Goal: Task Accomplishment & Management: Use online tool/utility

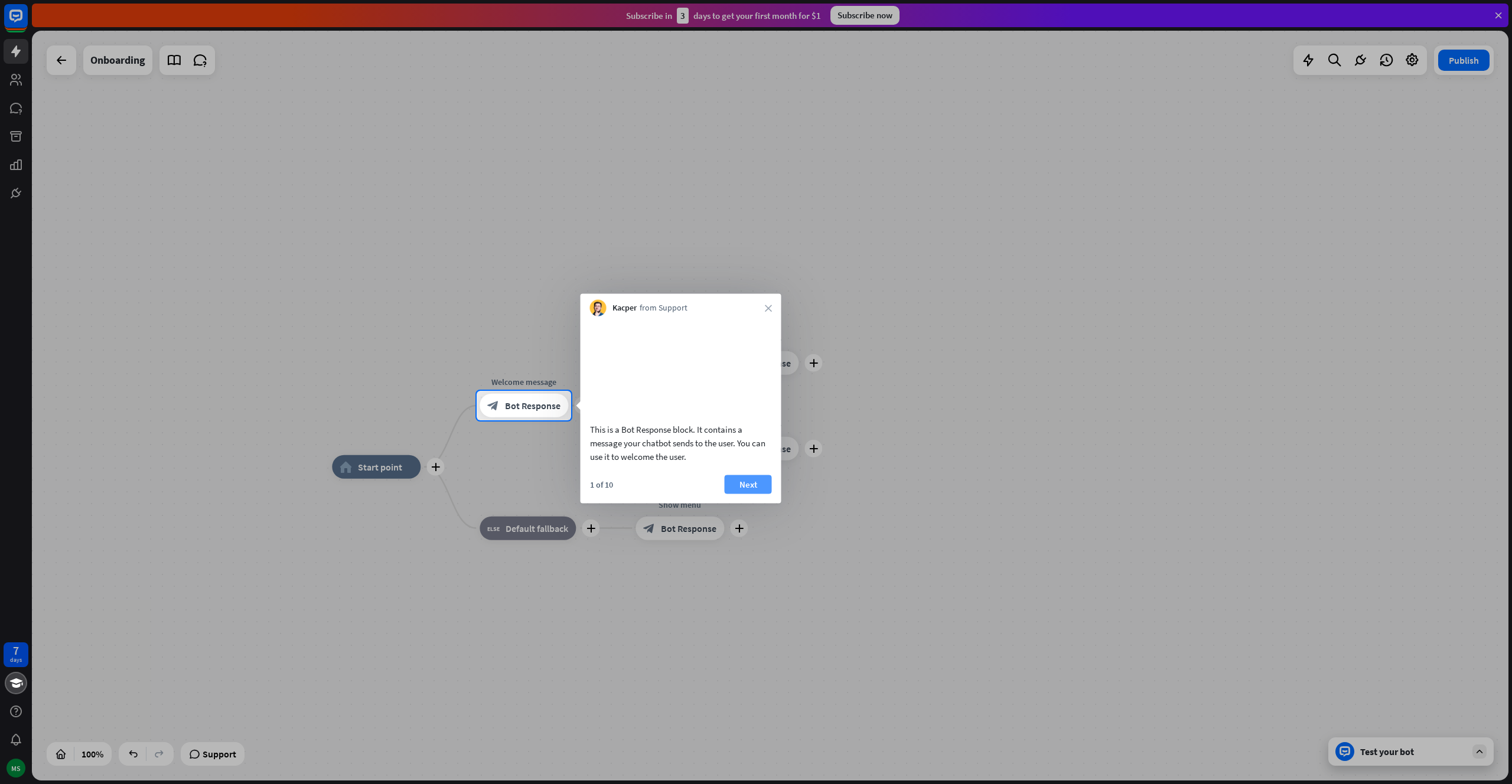
click at [750, 493] on button "Next" at bounding box center [748, 484] width 47 height 19
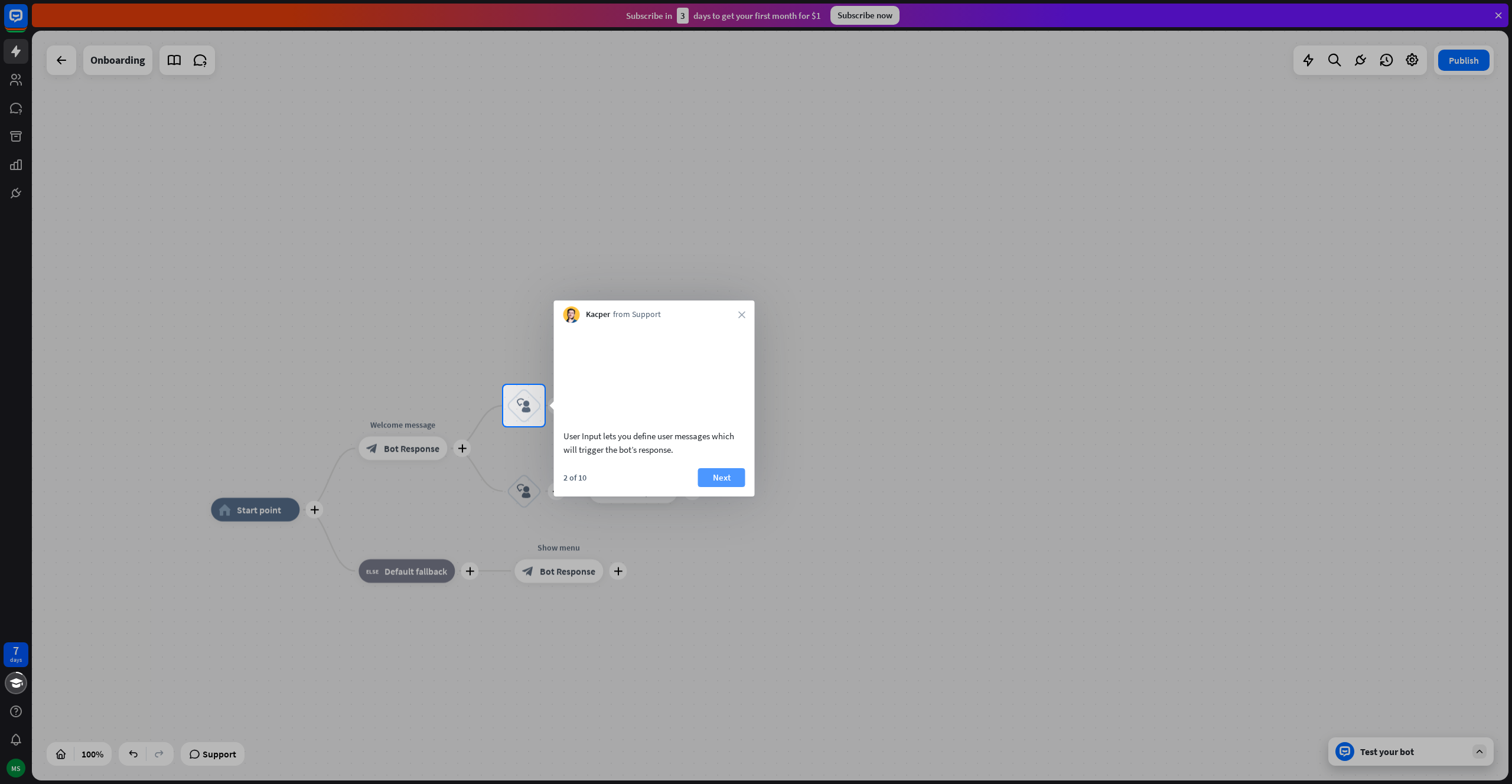
click at [730, 487] on button "Next" at bounding box center [722, 477] width 47 height 19
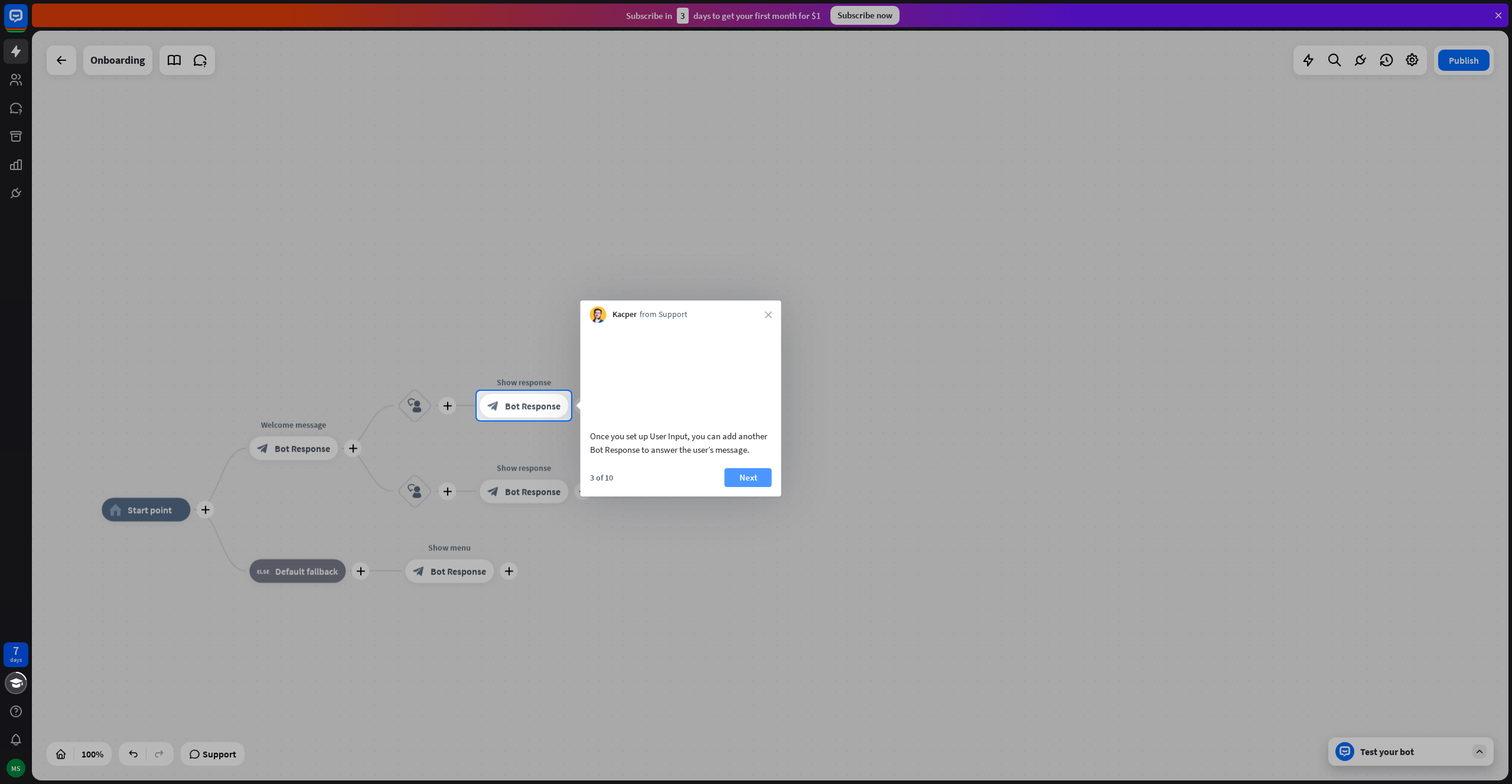
click at [738, 487] on button "Next" at bounding box center [748, 477] width 47 height 19
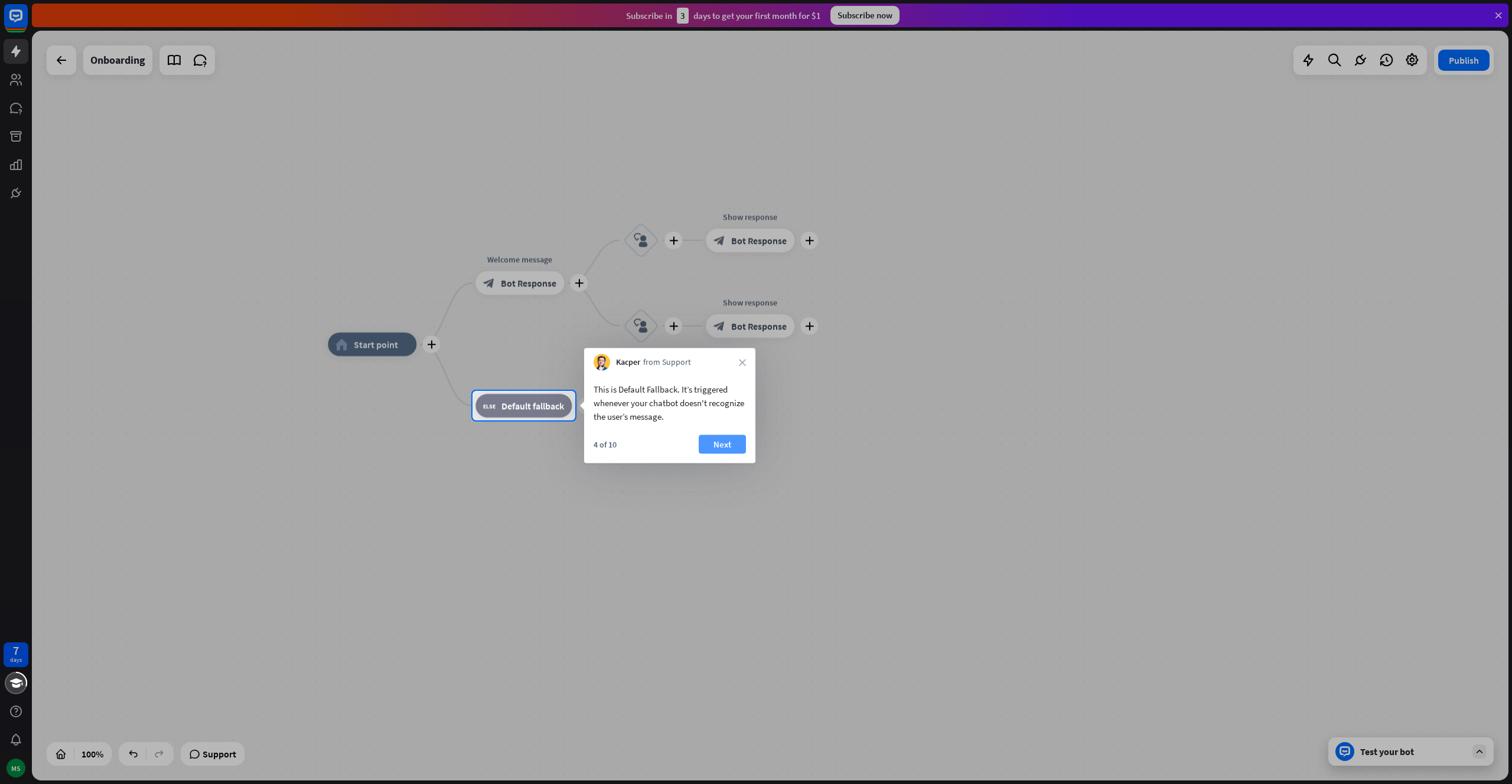
click at [732, 450] on button "Next" at bounding box center [722, 444] width 47 height 19
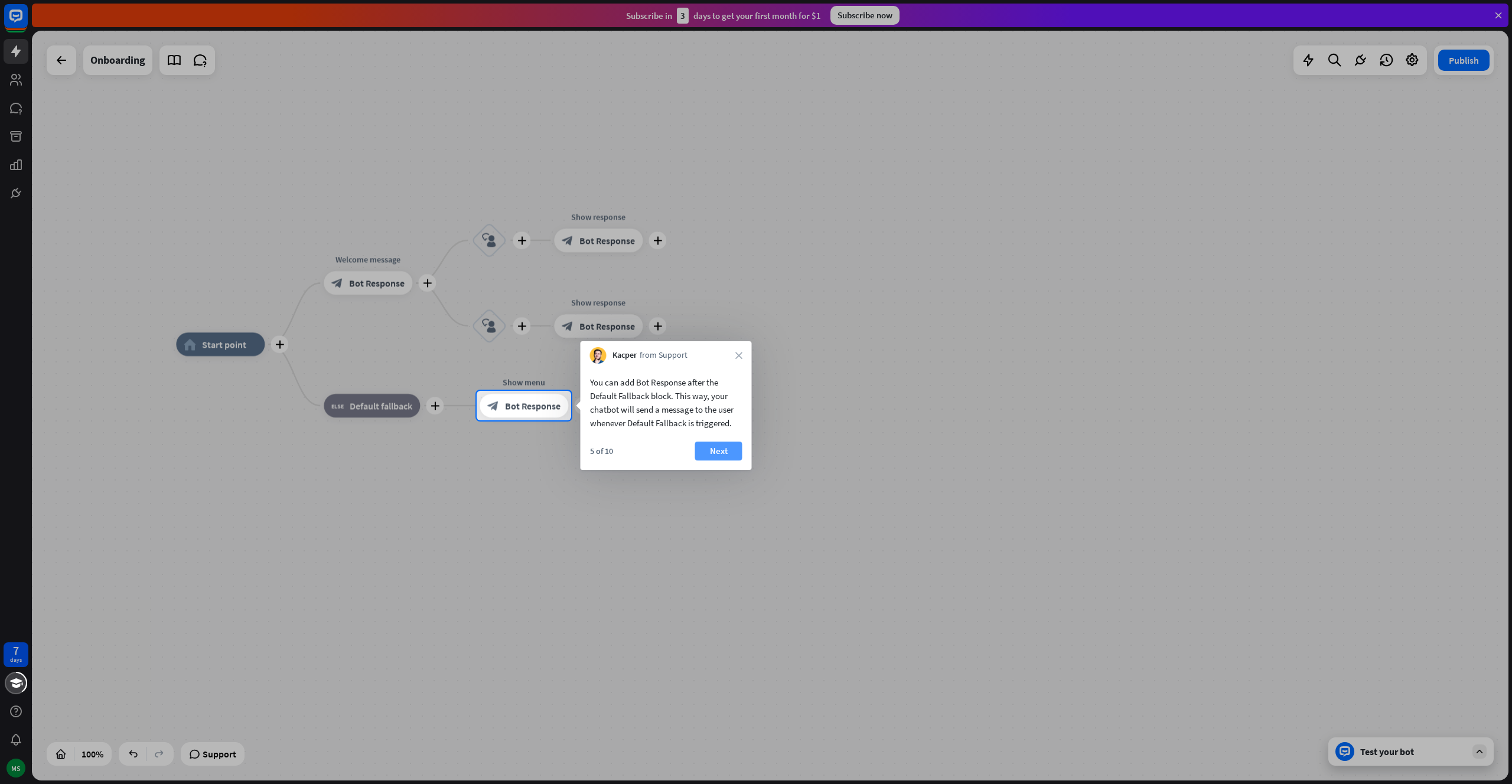
click at [720, 451] on button "Next" at bounding box center [718, 451] width 47 height 19
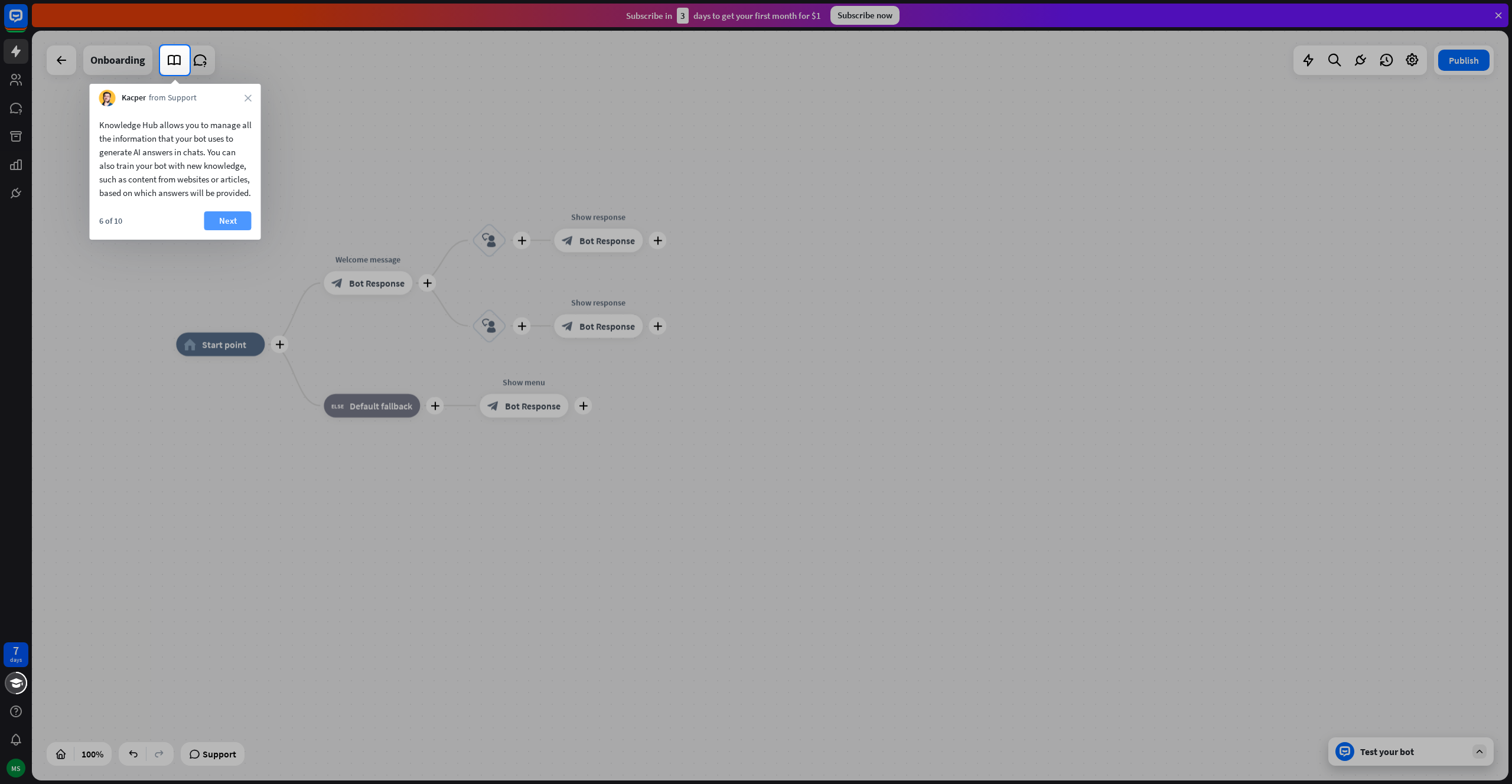
click at [242, 230] on button "Next" at bounding box center [228, 221] width 47 height 19
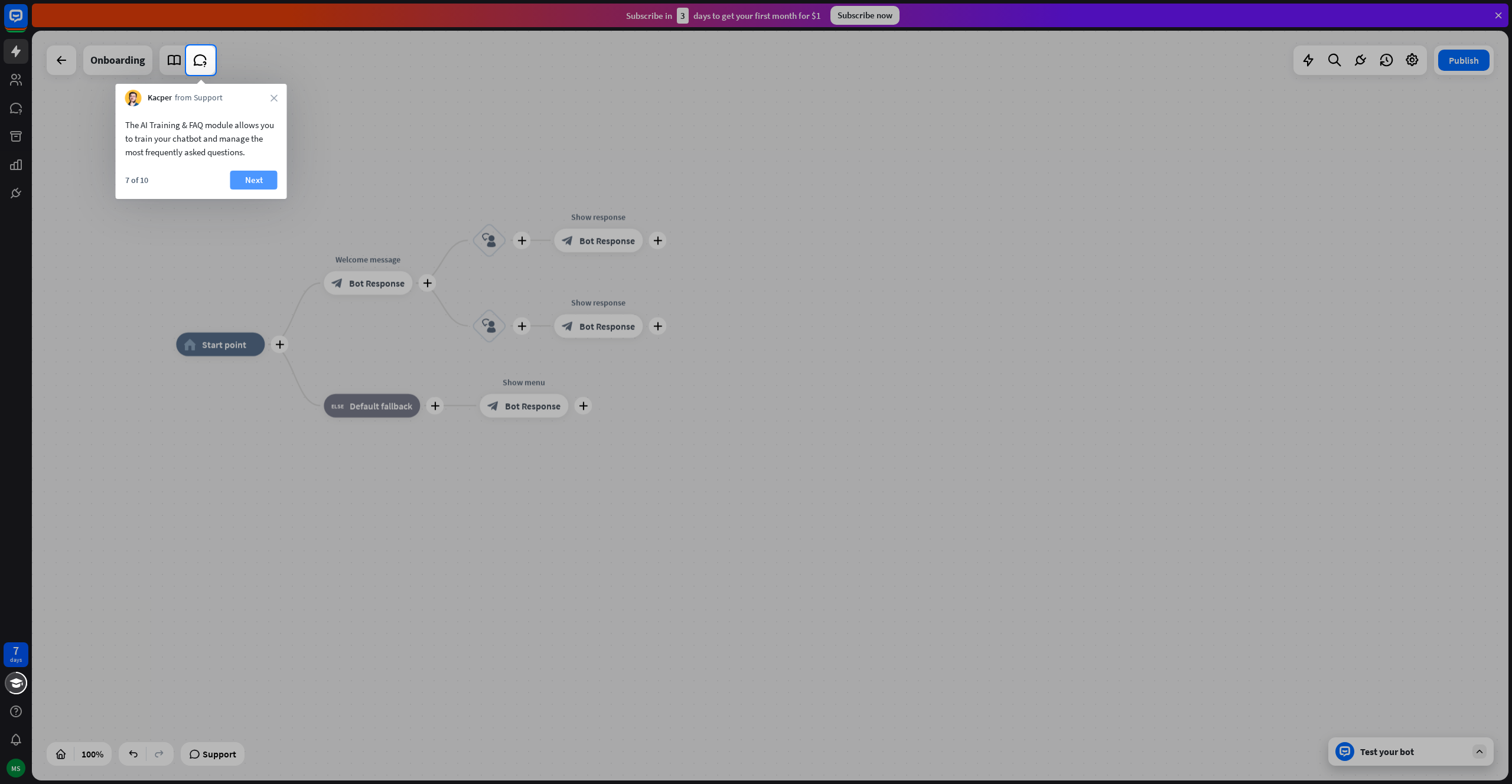
click at [270, 185] on button "Next" at bounding box center [253, 180] width 47 height 19
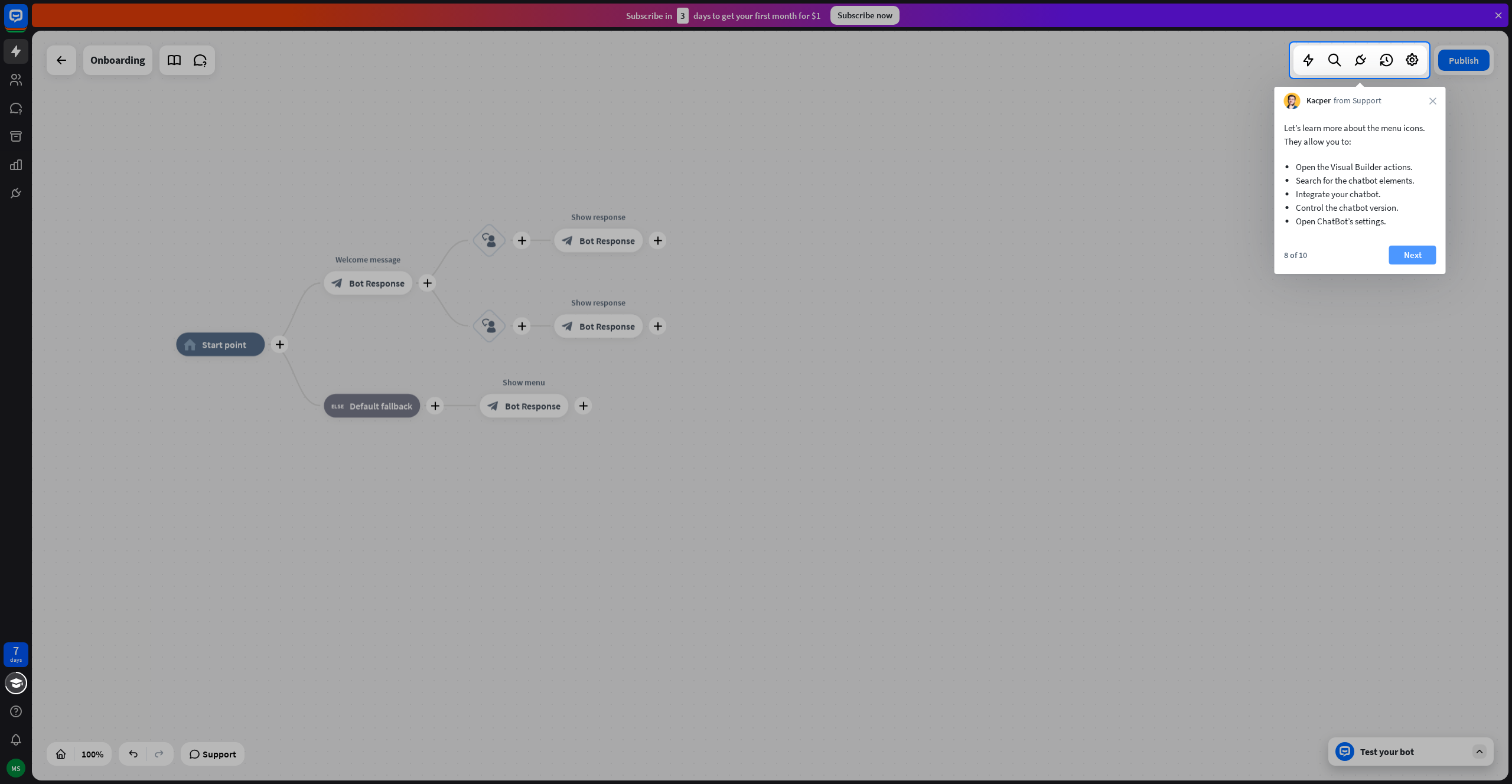
click at [1416, 255] on button "Next" at bounding box center [1412, 255] width 47 height 19
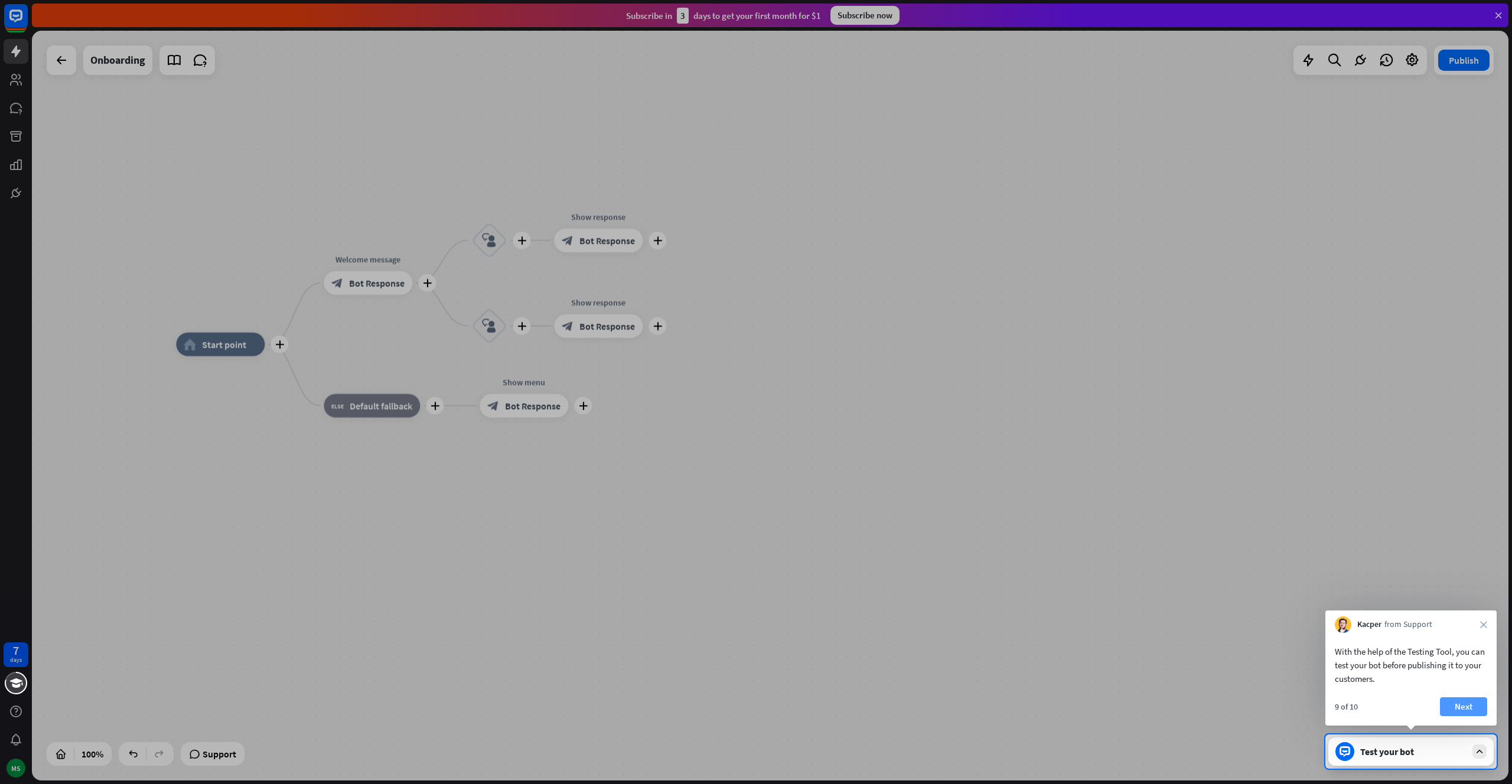
click at [1452, 704] on button "Next" at bounding box center [1463, 706] width 47 height 19
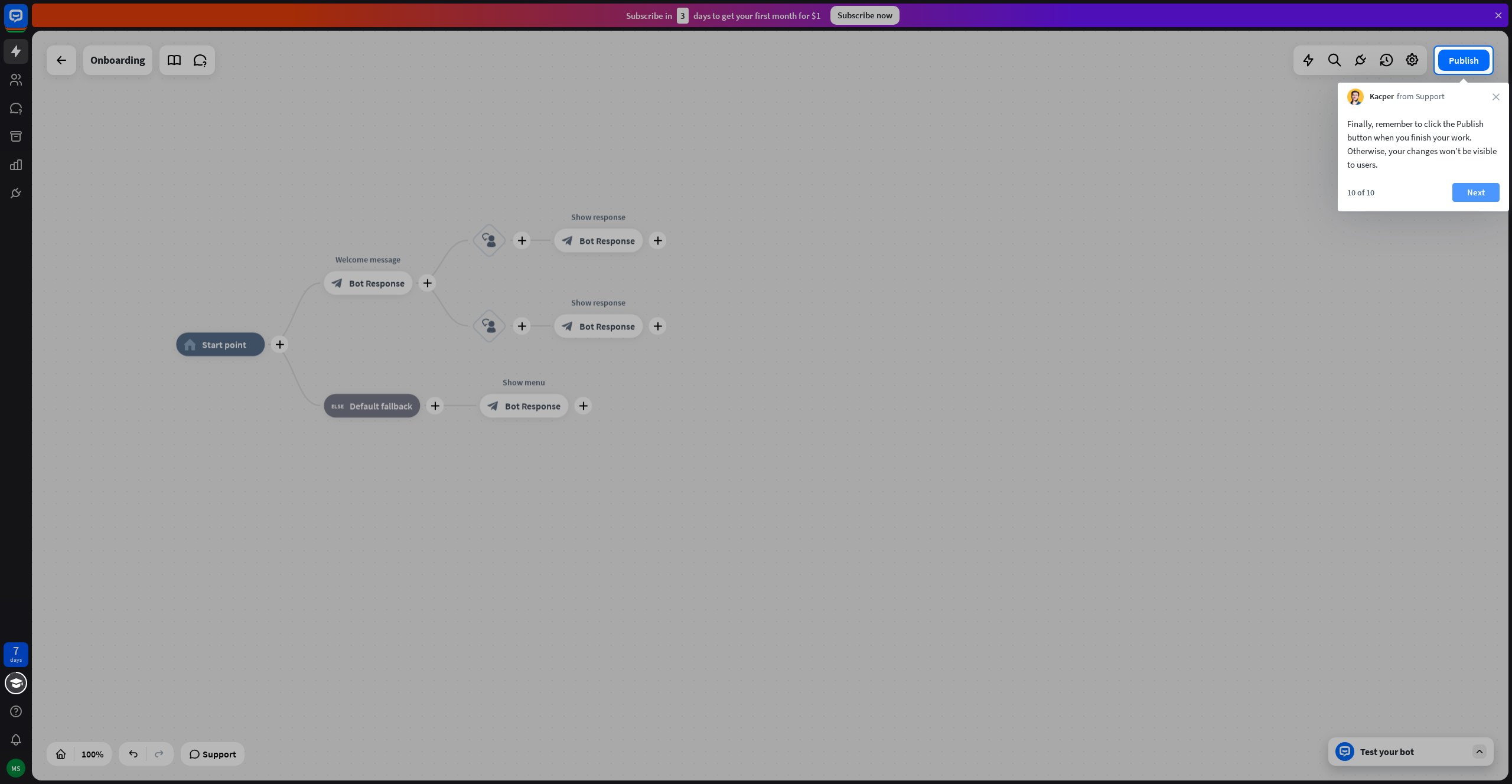
click at [1486, 190] on button "Next" at bounding box center [1476, 192] width 47 height 19
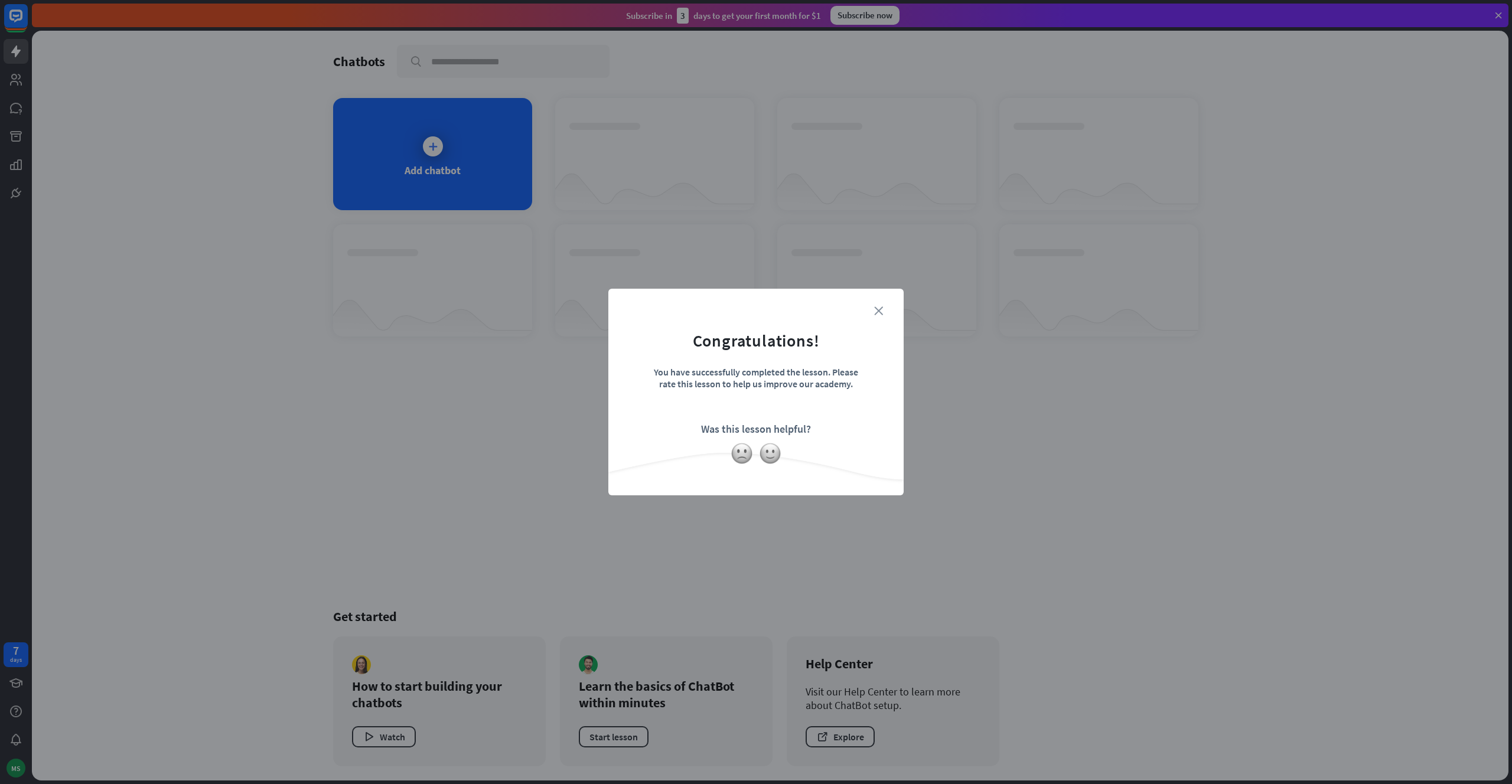
click at [881, 311] on icon "close" at bounding box center [878, 310] width 9 height 9
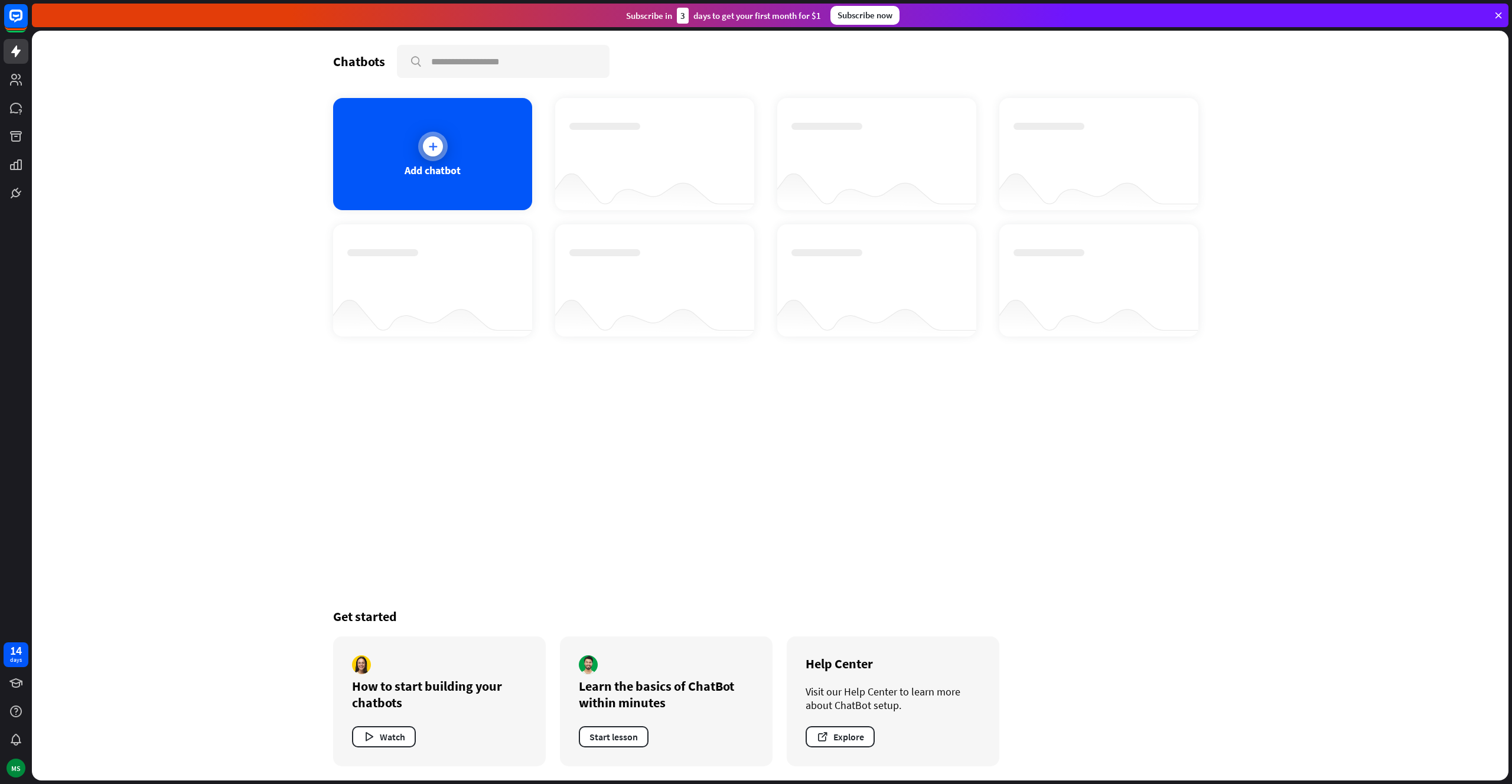
click at [440, 156] on div at bounding box center [433, 146] width 29 height 29
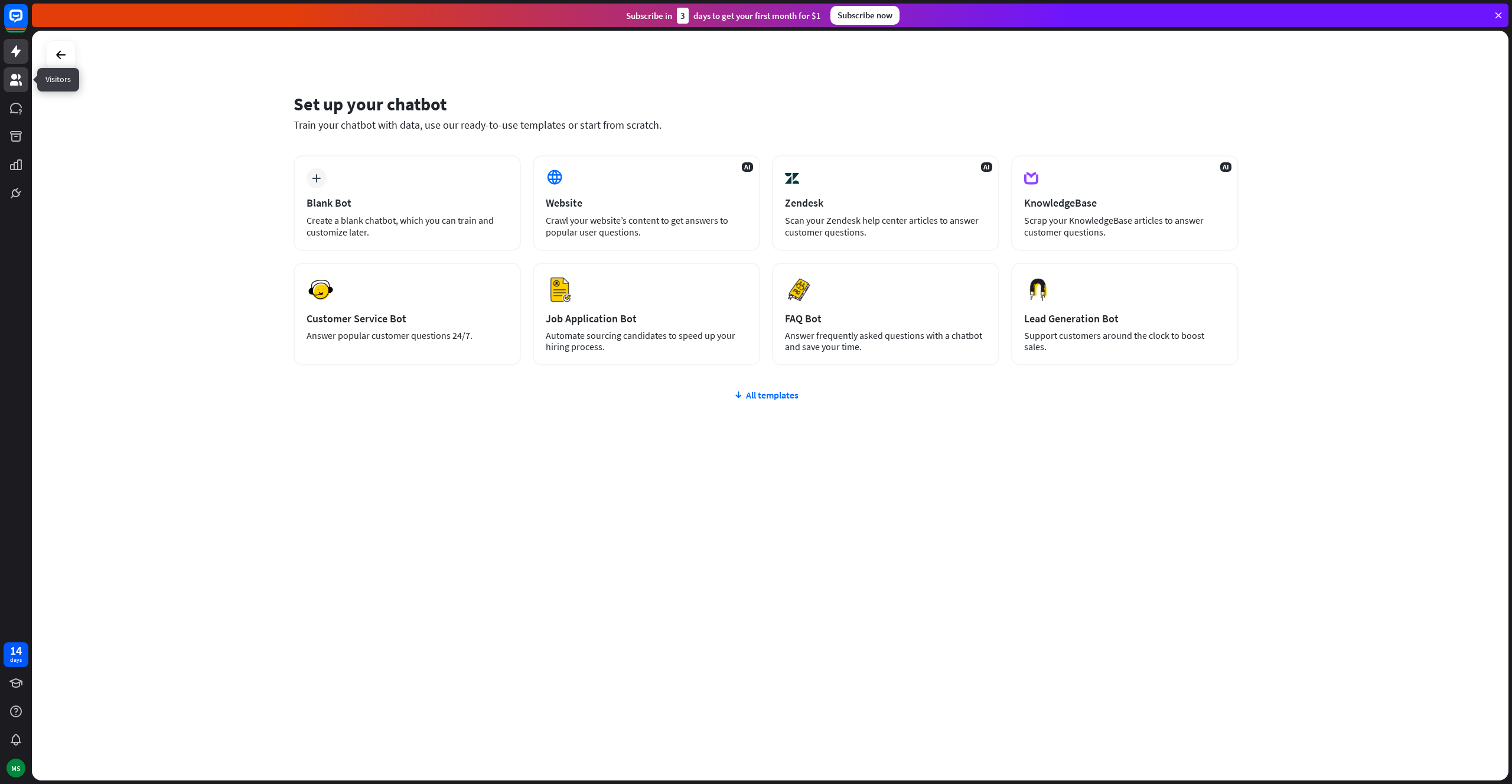
click at [18, 80] on icon at bounding box center [15, 80] width 14 height 14
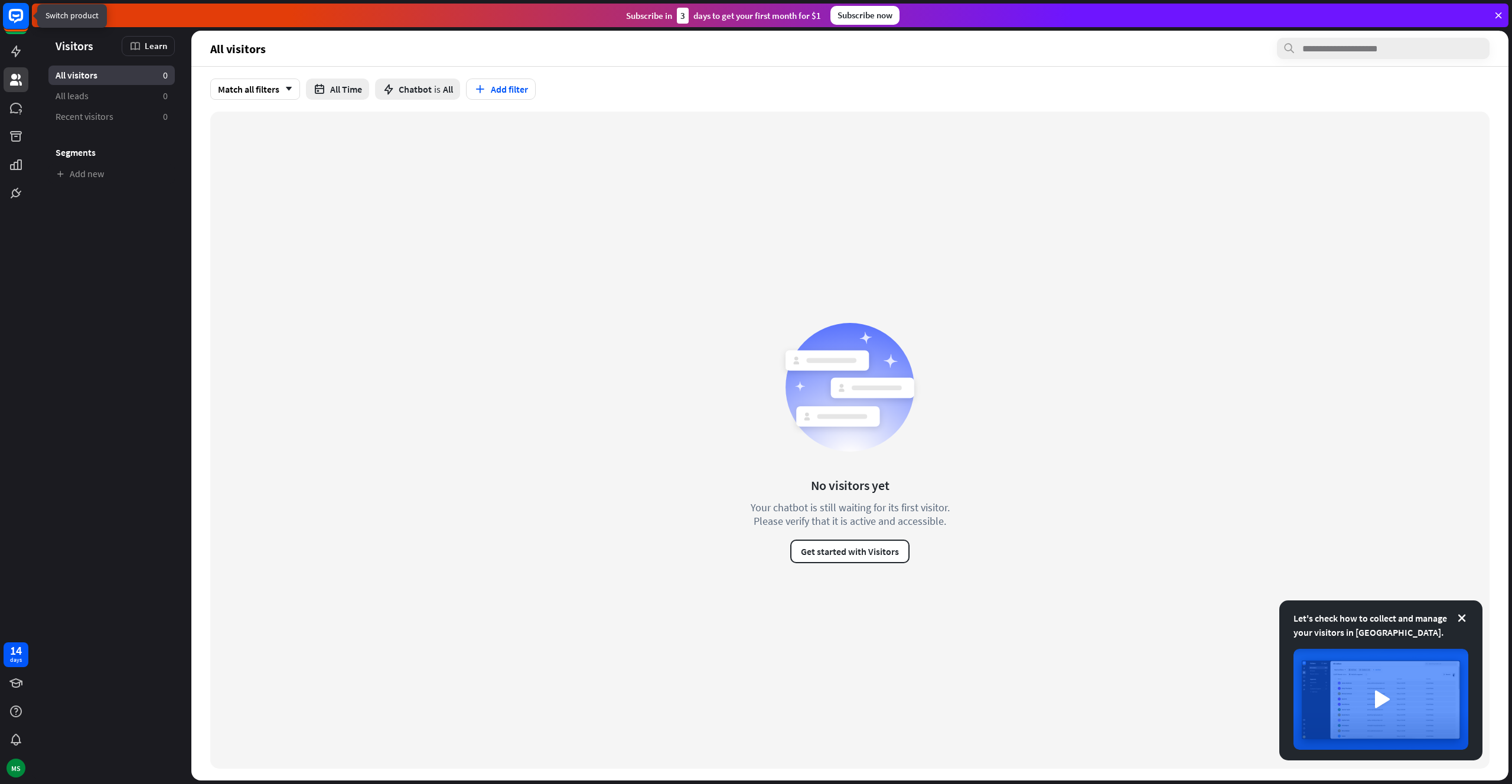
click at [12, 22] on rect at bounding box center [15, 15] width 26 height 26
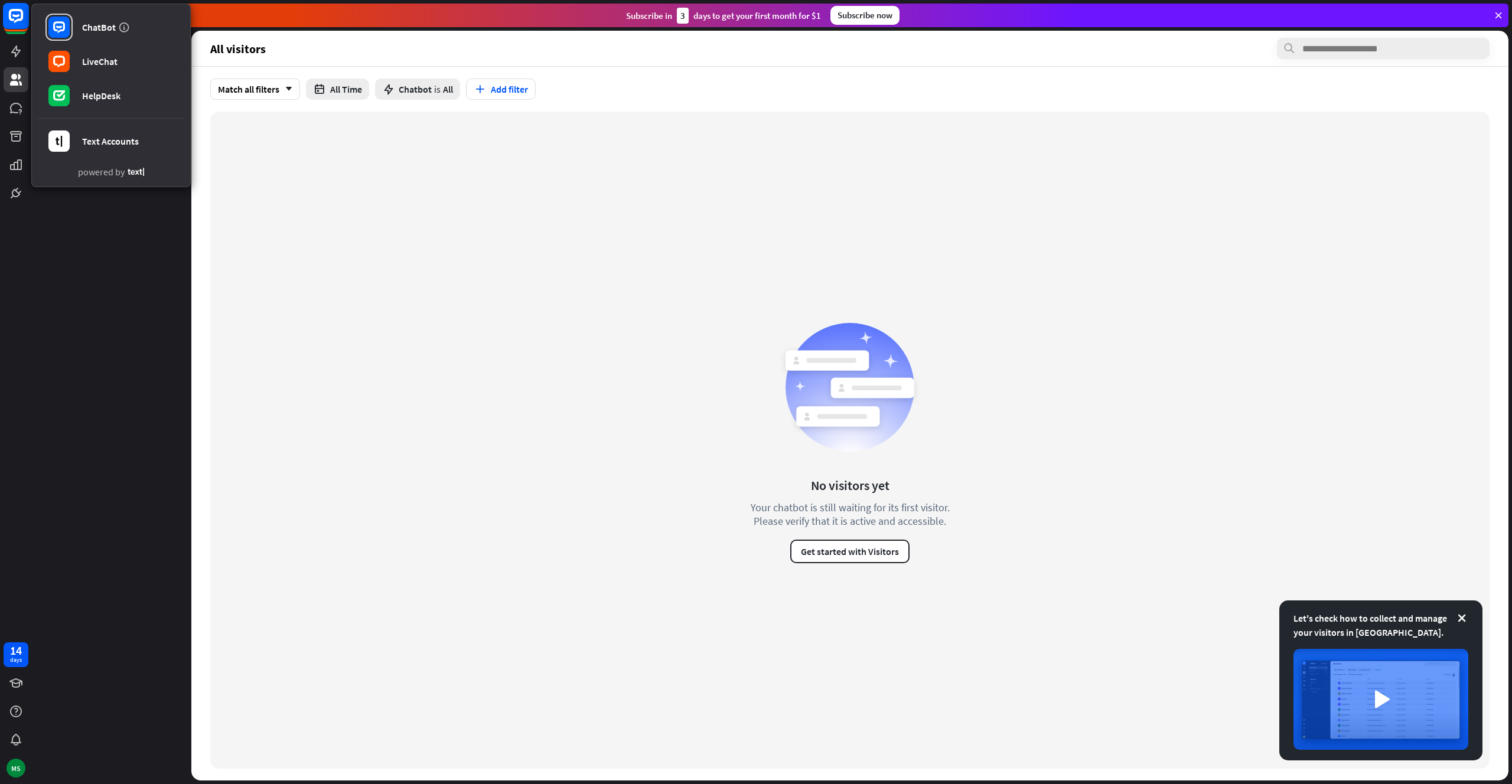
click at [14, 23] on rect at bounding box center [15, 15] width 26 height 26
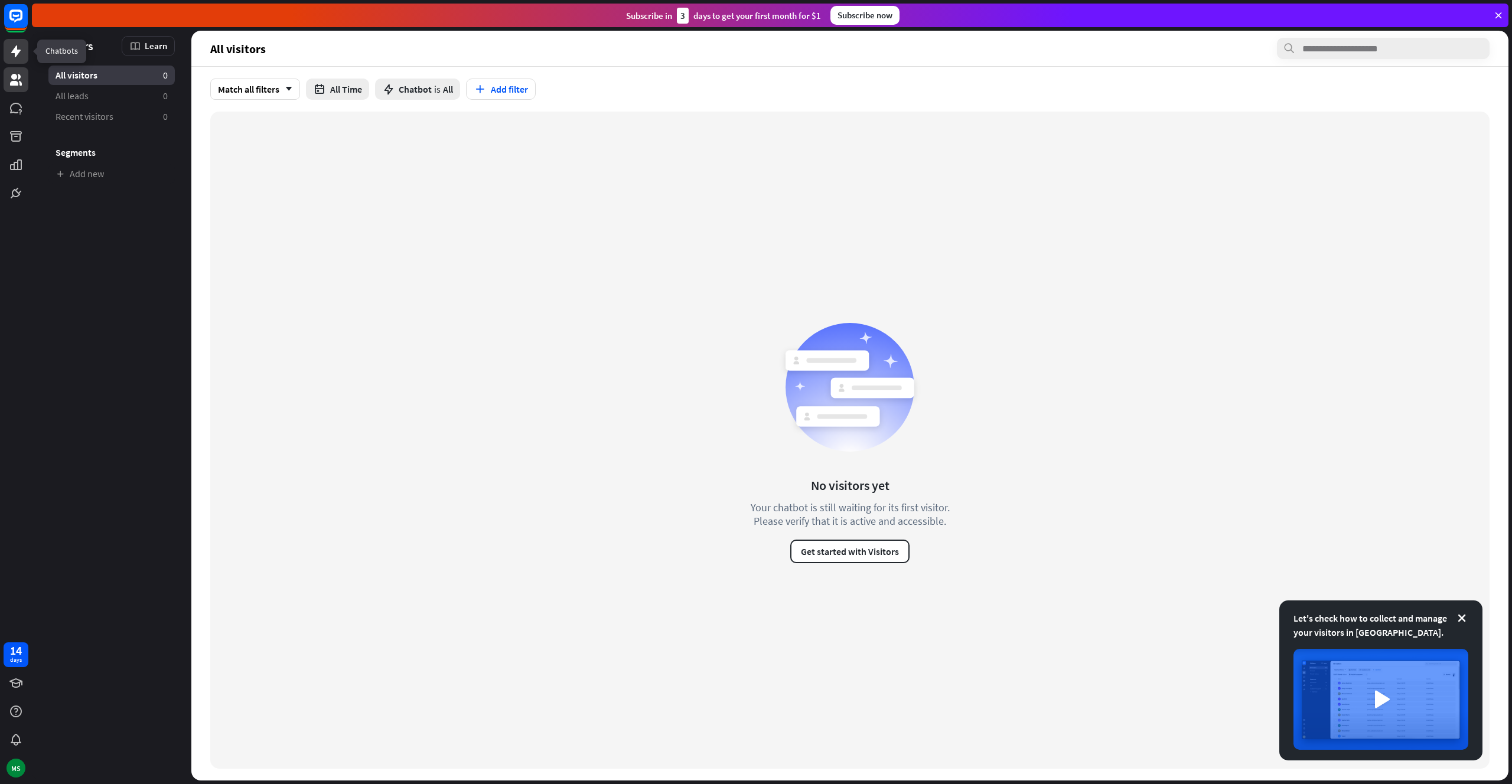
click at [13, 54] on icon at bounding box center [15, 51] width 14 height 14
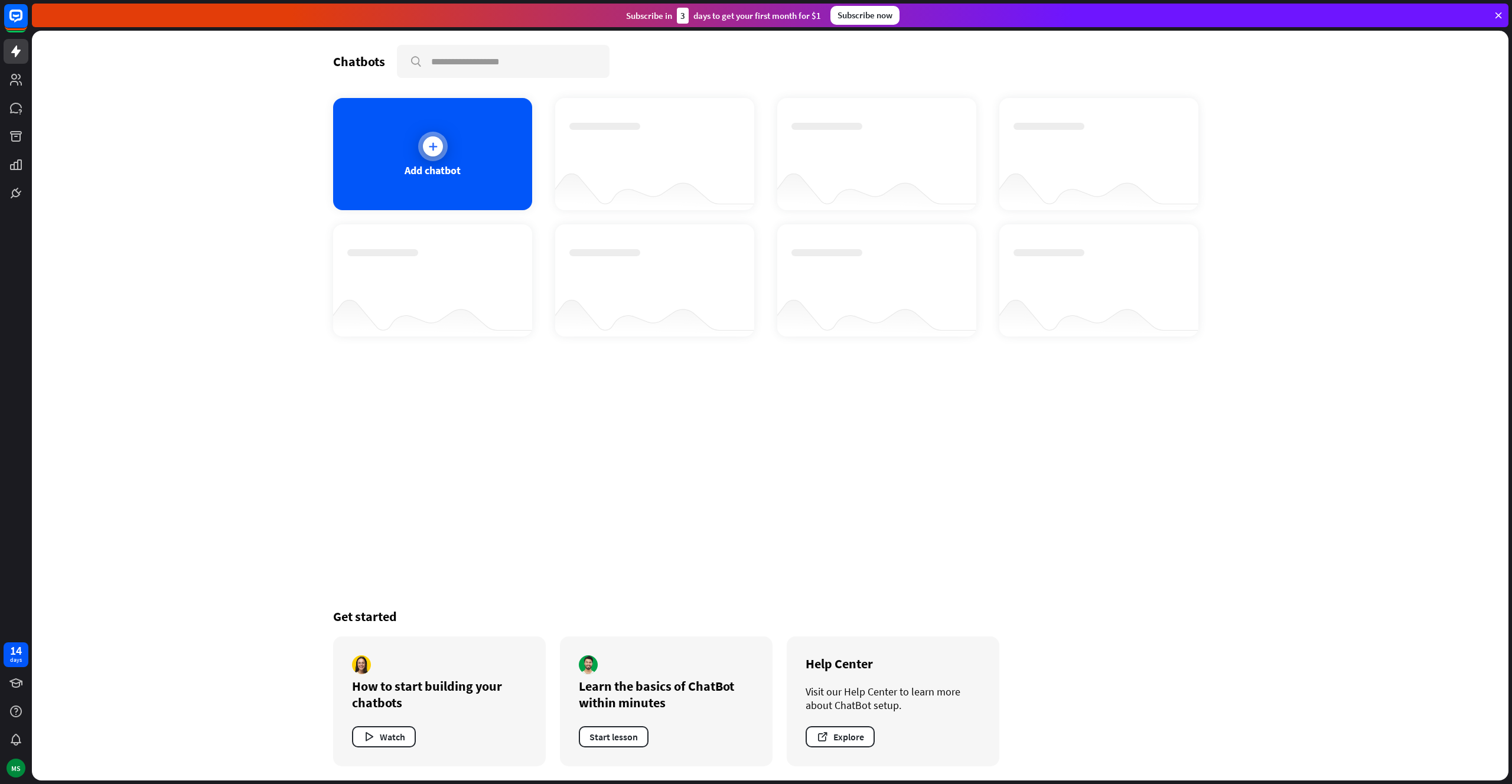
click at [422, 154] on div at bounding box center [433, 146] width 29 height 29
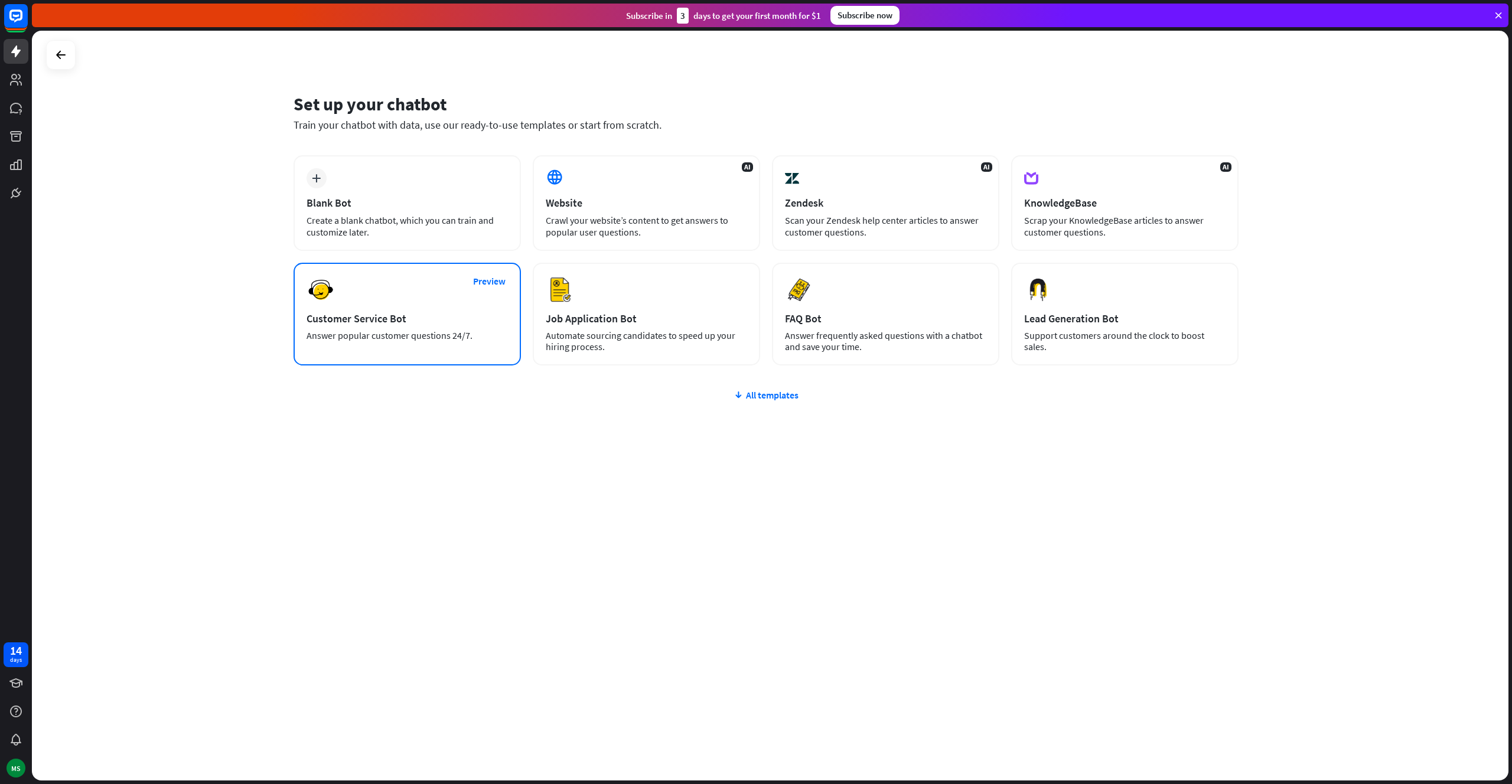
click at [404, 325] on div "Preview Customer Service Bot Answer popular customer questions 24/7." at bounding box center [407, 314] width 227 height 103
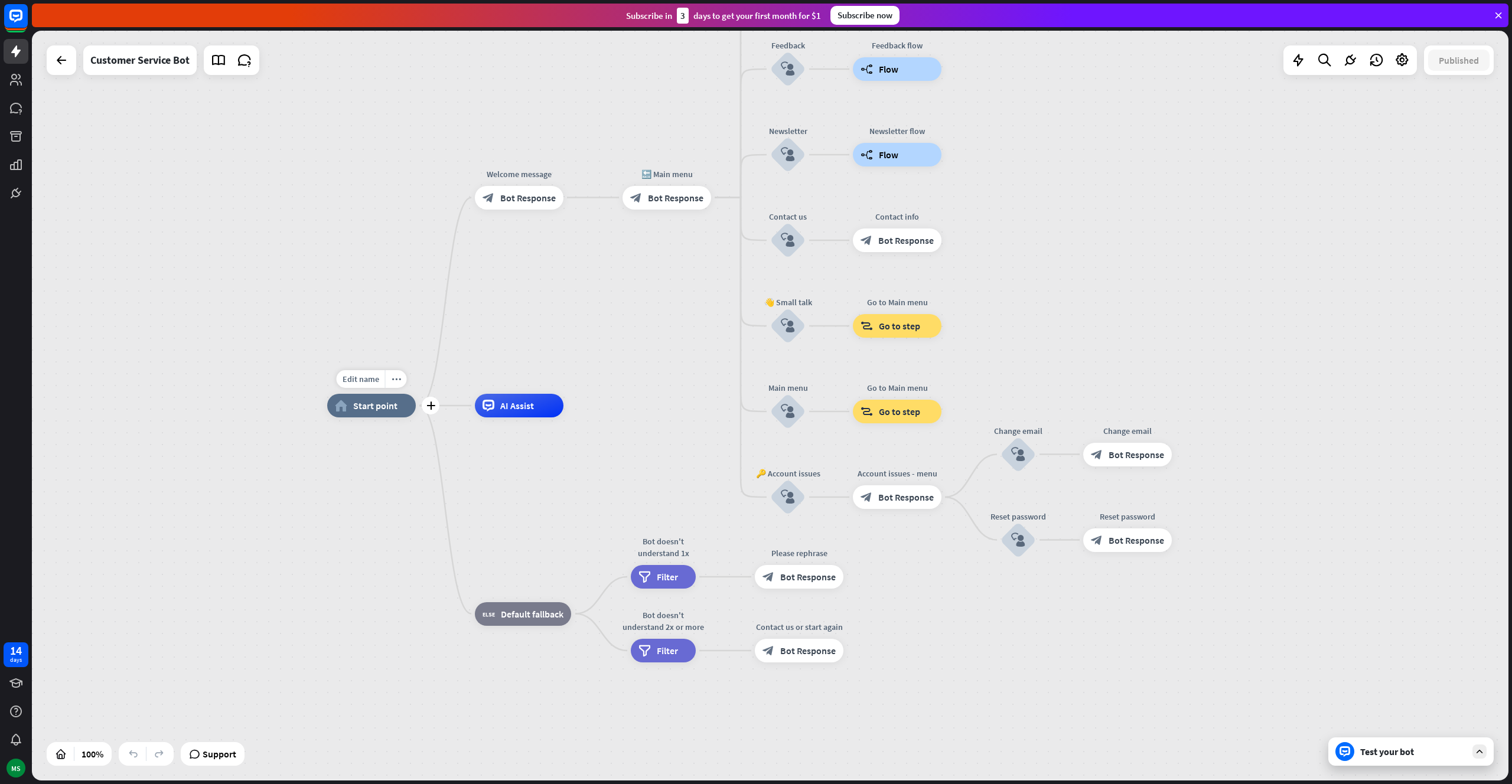
click at [373, 406] on span "Start point" at bounding box center [375, 406] width 44 height 12
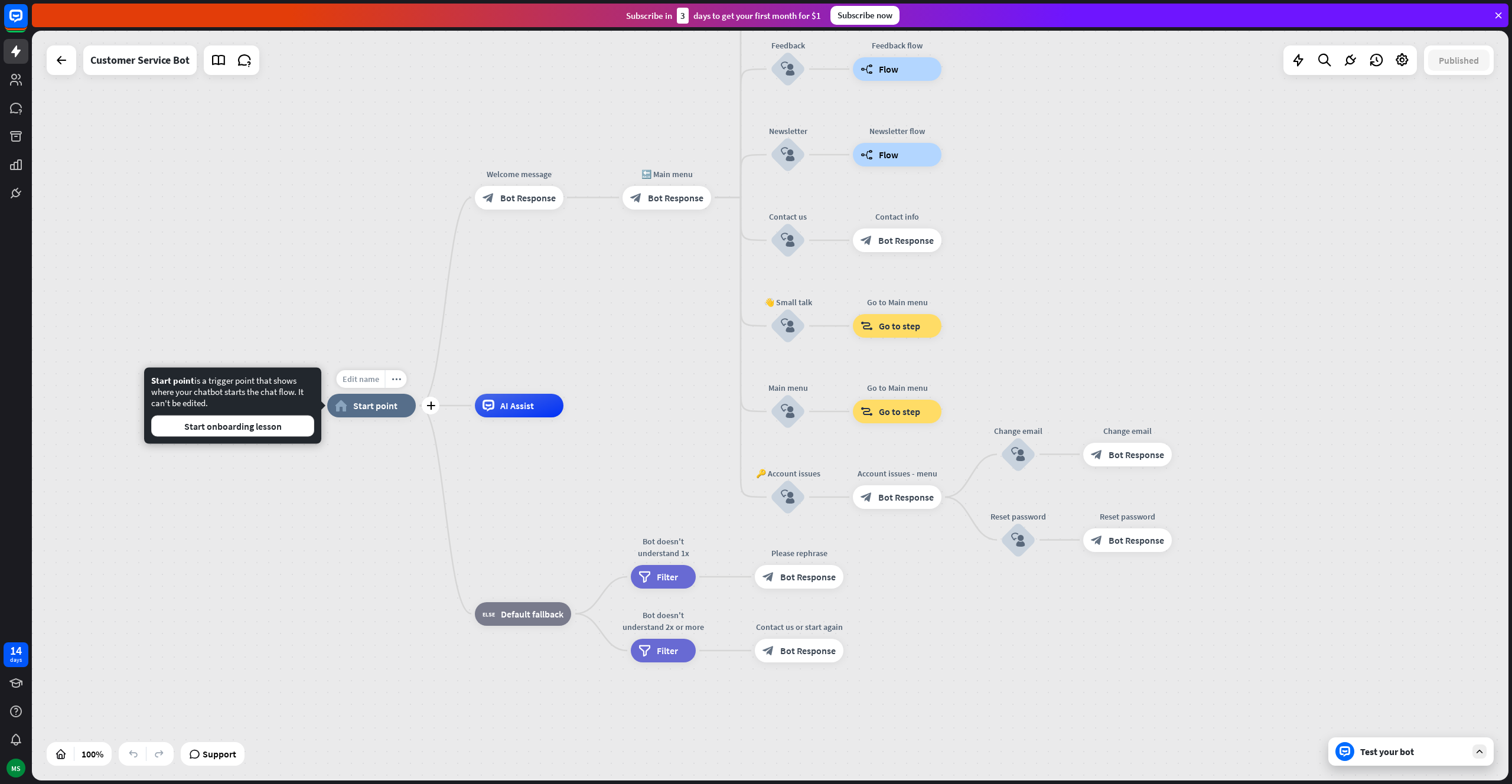
click at [354, 382] on span "Edit name" at bounding box center [360, 379] width 37 height 11
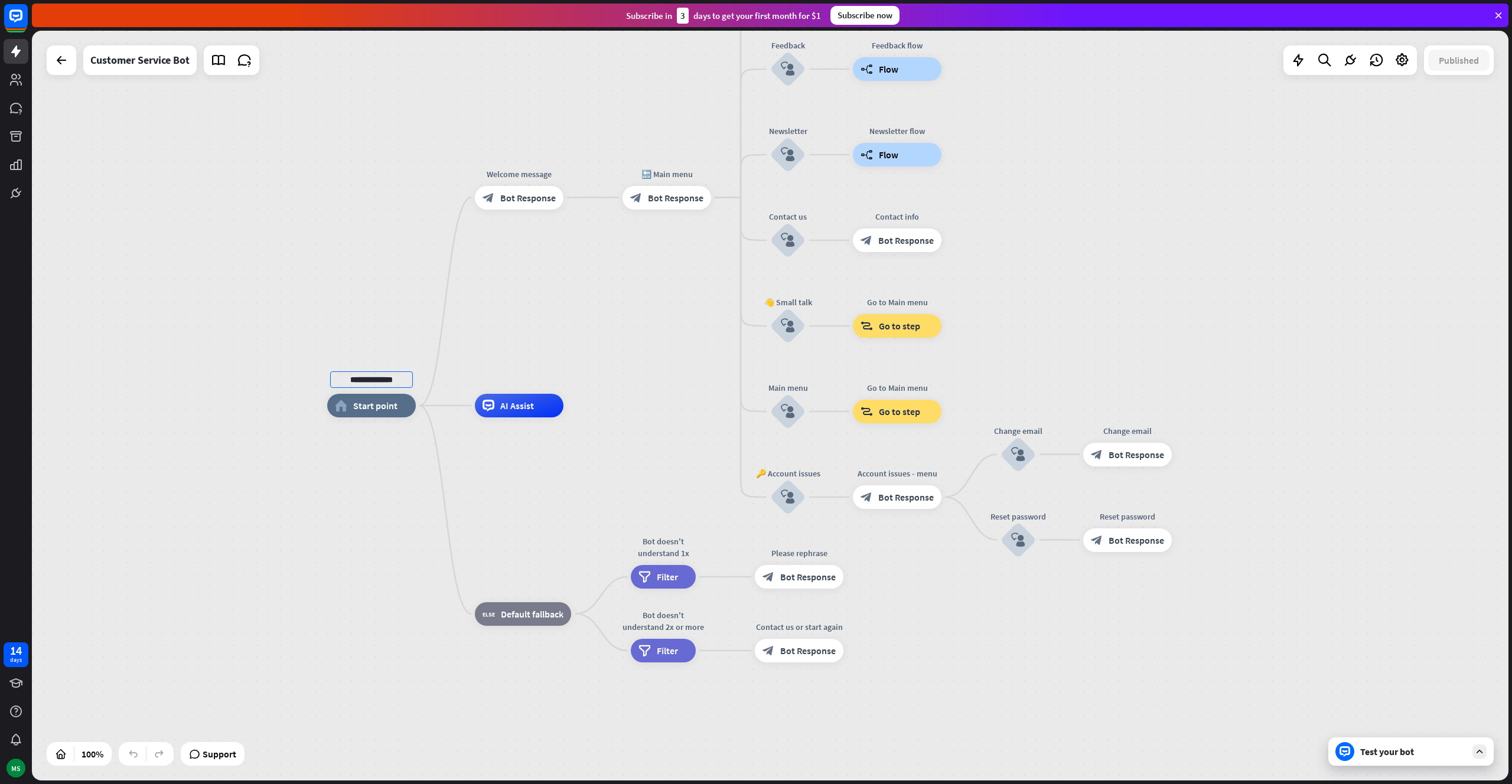
type input "**********"
click at [471, 353] on div "**********" at bounding box center [770, 406] width 1477 height 750
drag, startPoint x: 189, startPoint y: 60, endPoint x: 92, endPoint y: 57, distance: 97.0
click at [92, 57] on div "Customer Service Bot" at bounding box center [140, 60] width 114 height 29
copy div "Customer Service Bot"
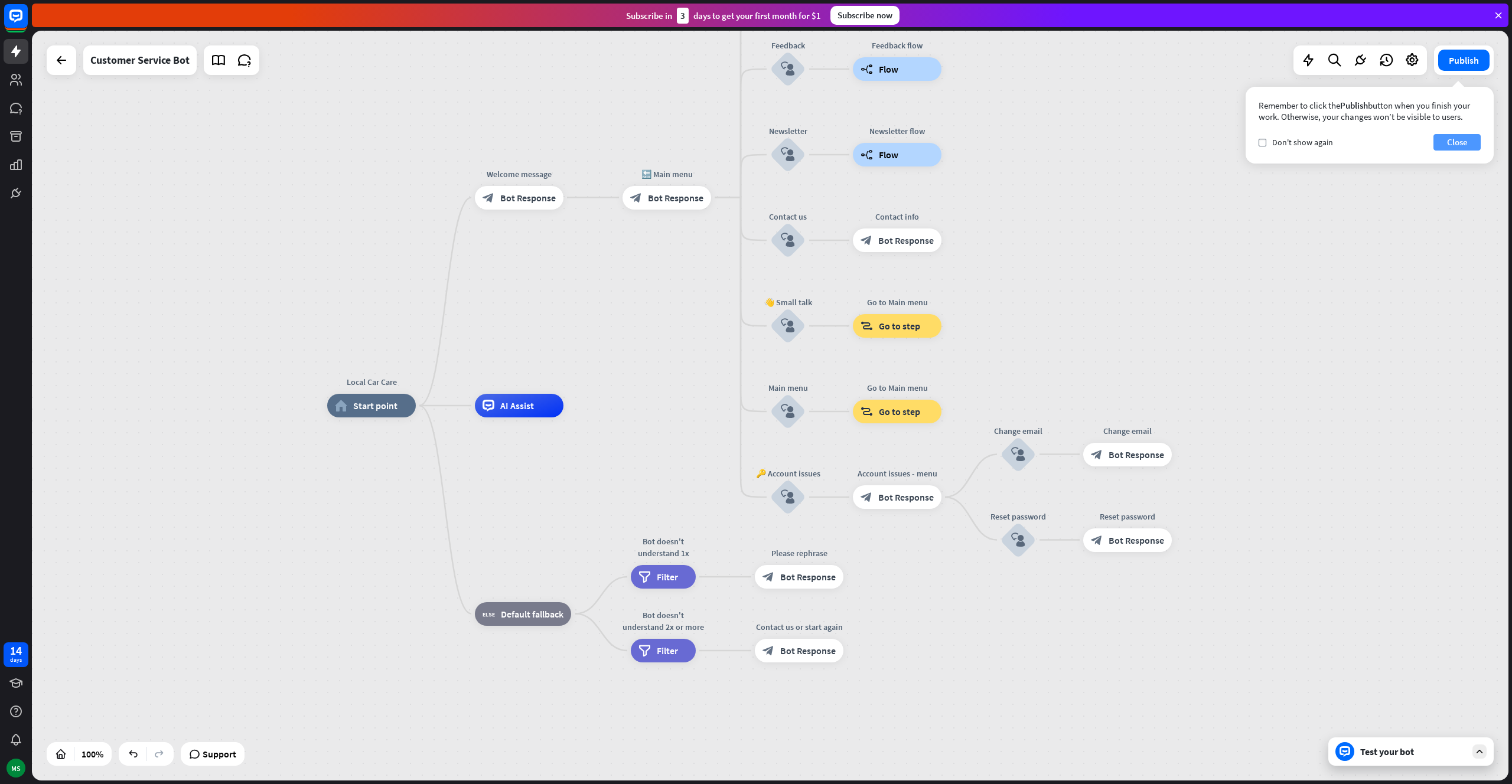
click at [1467, 144] on button "Close" at bounding box center [1456, 142] width 47 height 17
click at [370, 384] on span "Edit name" at bounding box center [359, 380] width 37 height 11
drag, startPoint x: 401, startPoint y: 382, endPoint x: 316, endPoint y: 376, distance: 85.2
click at [326, 394] on div "**********" at bounding box center [370, 406] width 88 height 23
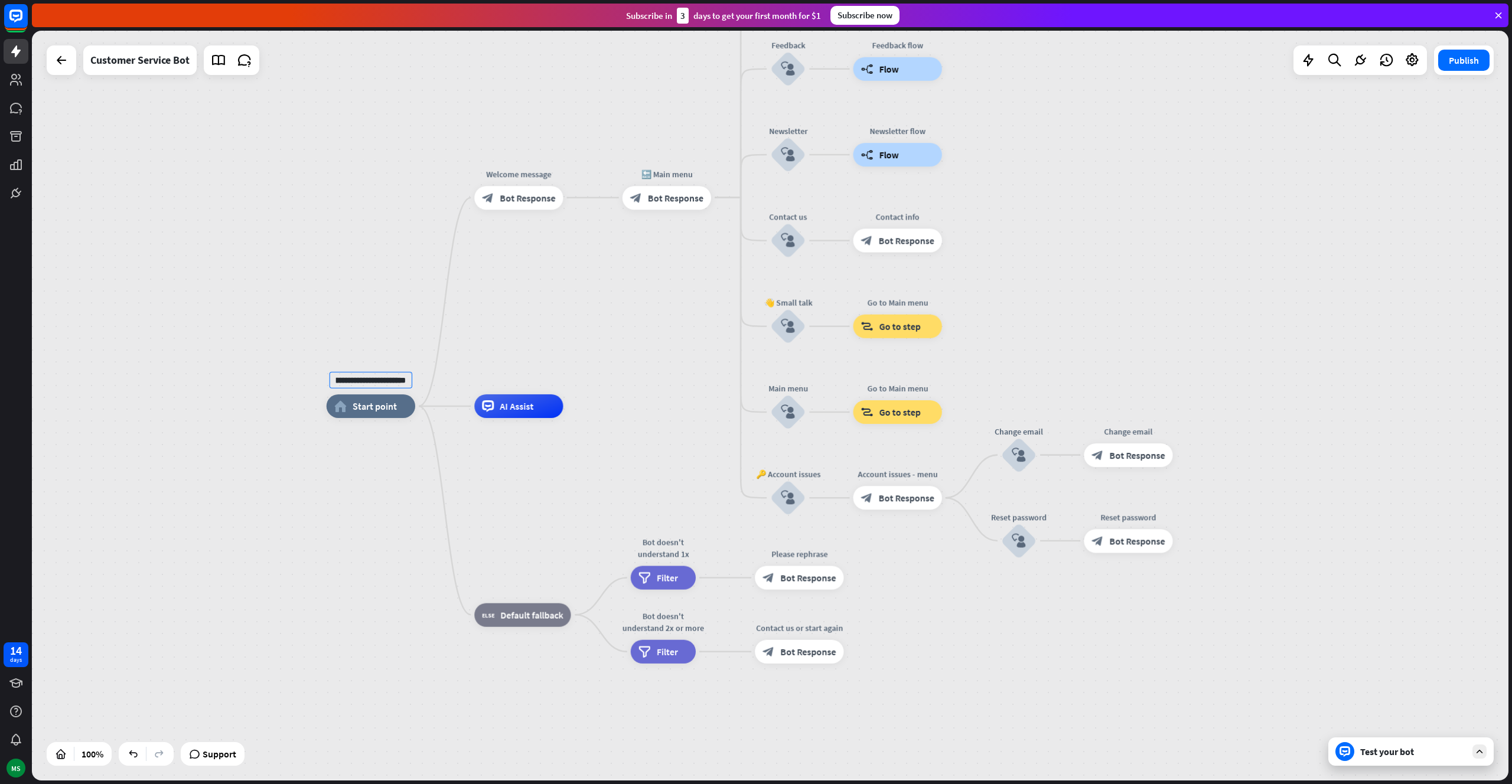
type input "**********"
click at [546, 205] on div "block_bot_response Bot Response" at bounding box center [518, 197] width 88 height 23
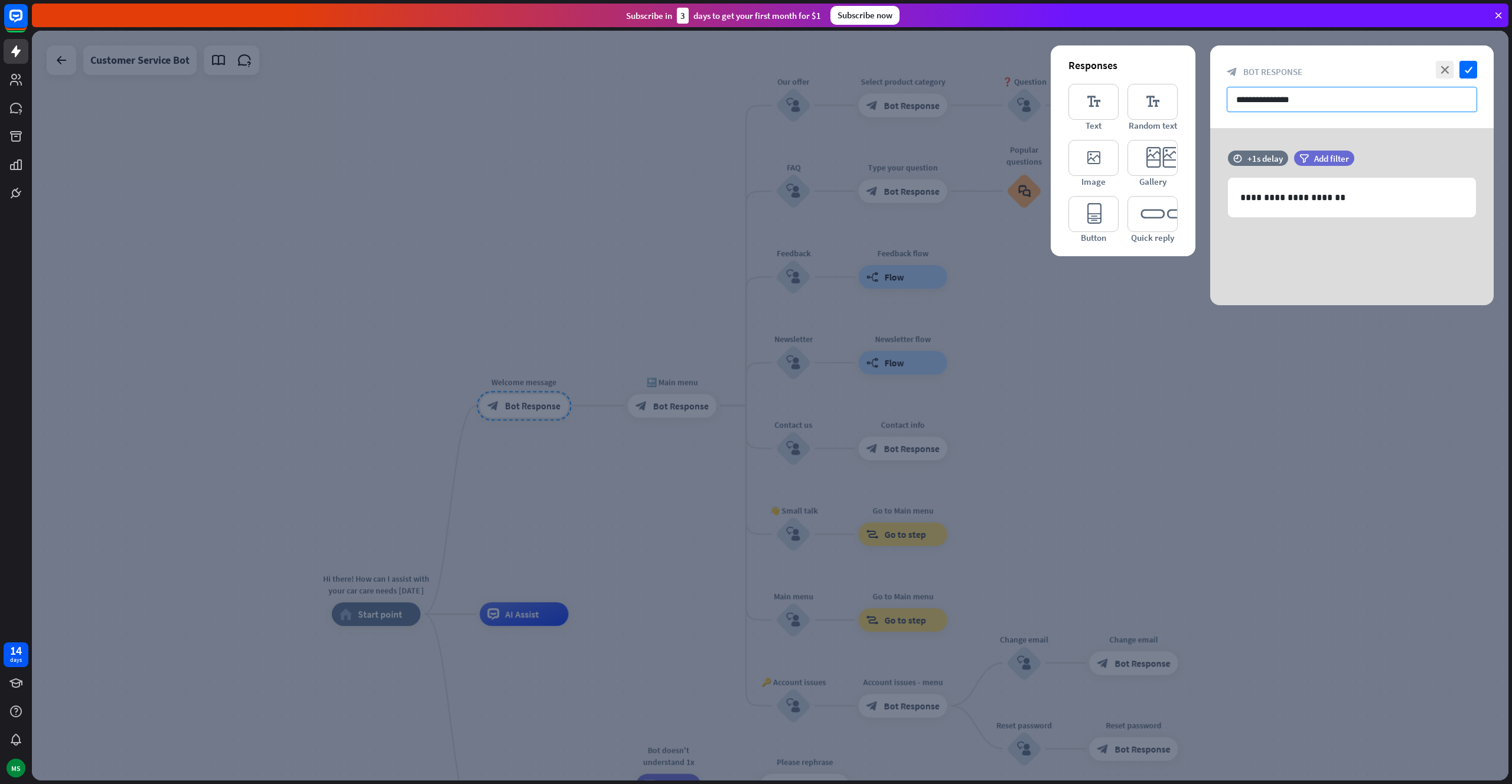
click at [1287, 98] on input "**********" at bounding box center [1352, 100] width 250 height 25
drag, startPoint x: 1345, startPoint y: 199, endPoint x: 1205, endPoint y: 187, distance: 140.5
click at [1210, 187] on div "**********" at bounding box center [1352, 189] width 284 height 78
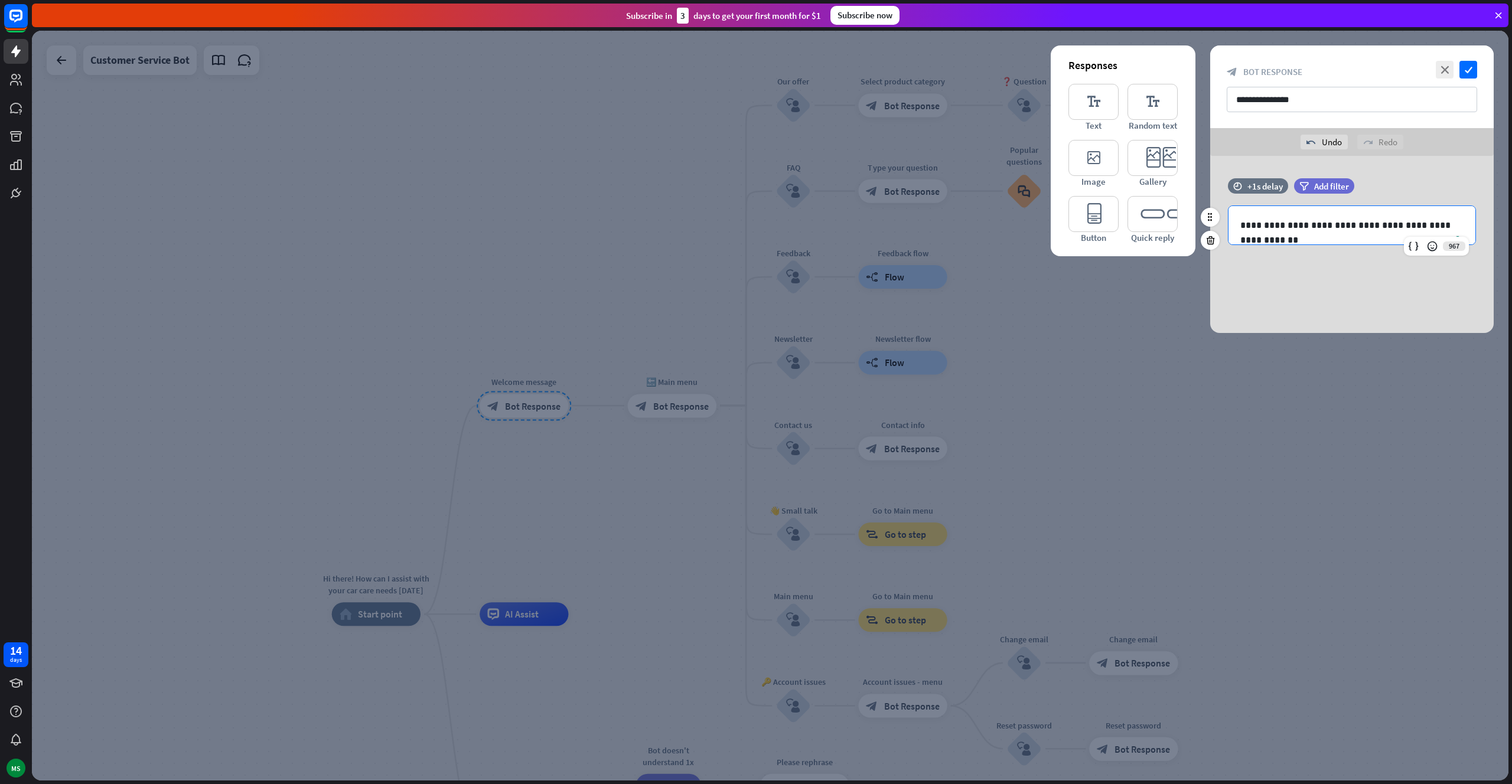
click at [1419, 188] on div "time +1s delay filter Add filter" at bounding box center [1352, 192] width 284 height 27
click at [1469, 79] on div "**********" at bounding box center [1352, 87] width 284 height 83
click at [1472, 77] on icon "check" at bounding box center [1468, 70] width 17 height 17
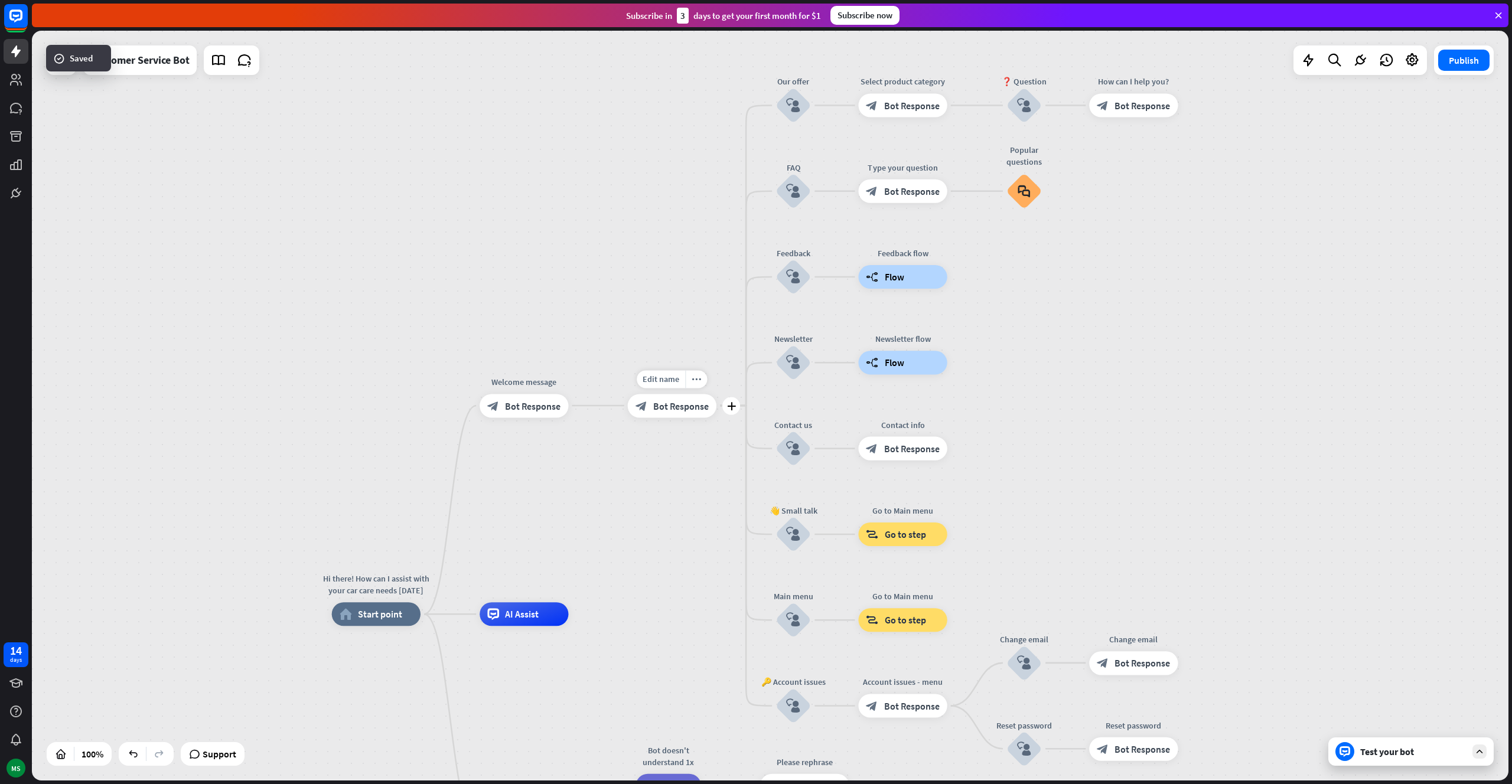
click at [699, 415] on div "block_bot_response Bot Response" at bounding box center [672, 405] width 88 height 23
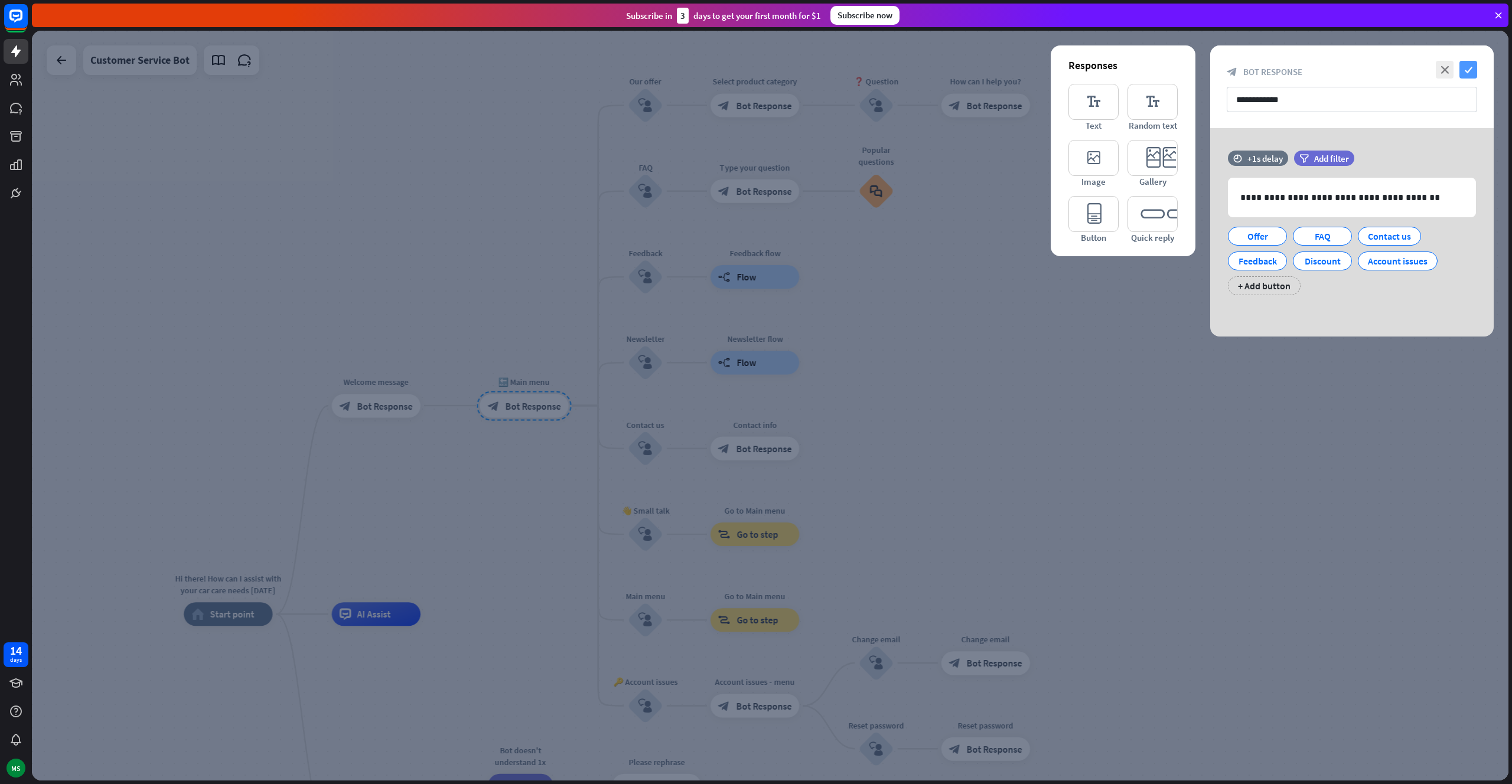
click at [1467, 68] on icon "check" at bounding box center [1468, 70] width 17 height 17
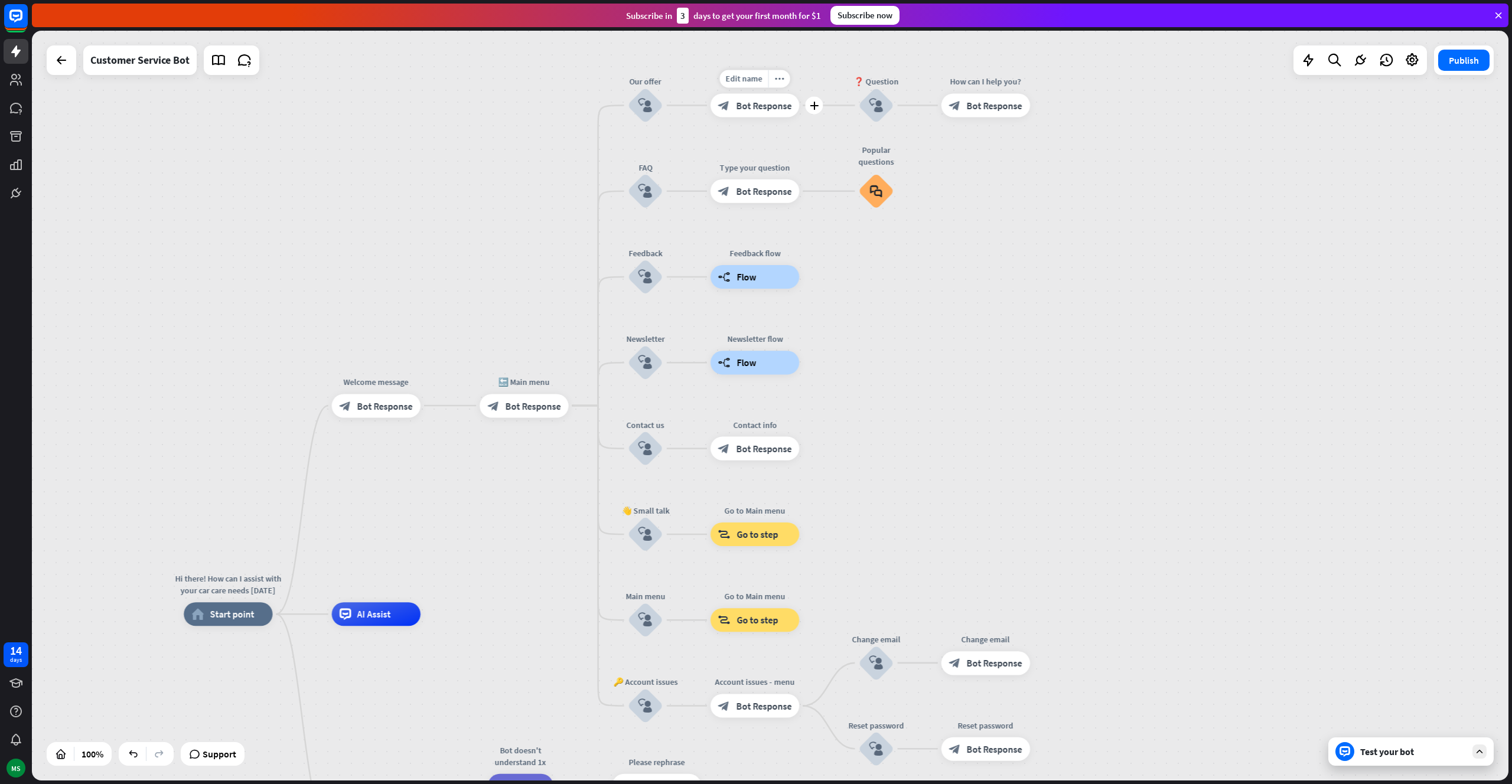
click at [771, 114] on div "block_bot_response Bot Response" at bounding box center [754, 105] width 88 height 23
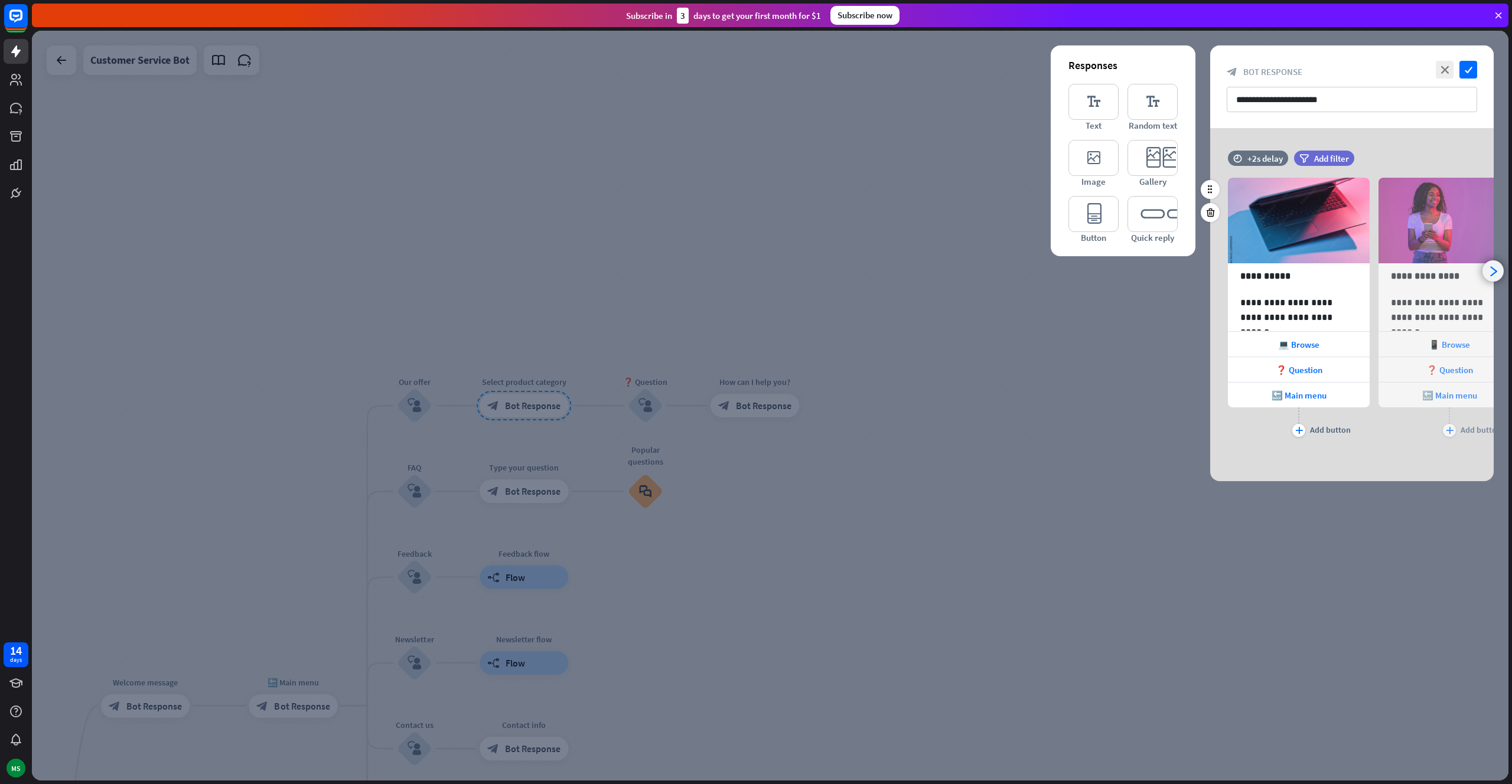
click at [1493, 267] on icon "arrowhead_right" at bounding box center [1493, 271] width 11 height 11
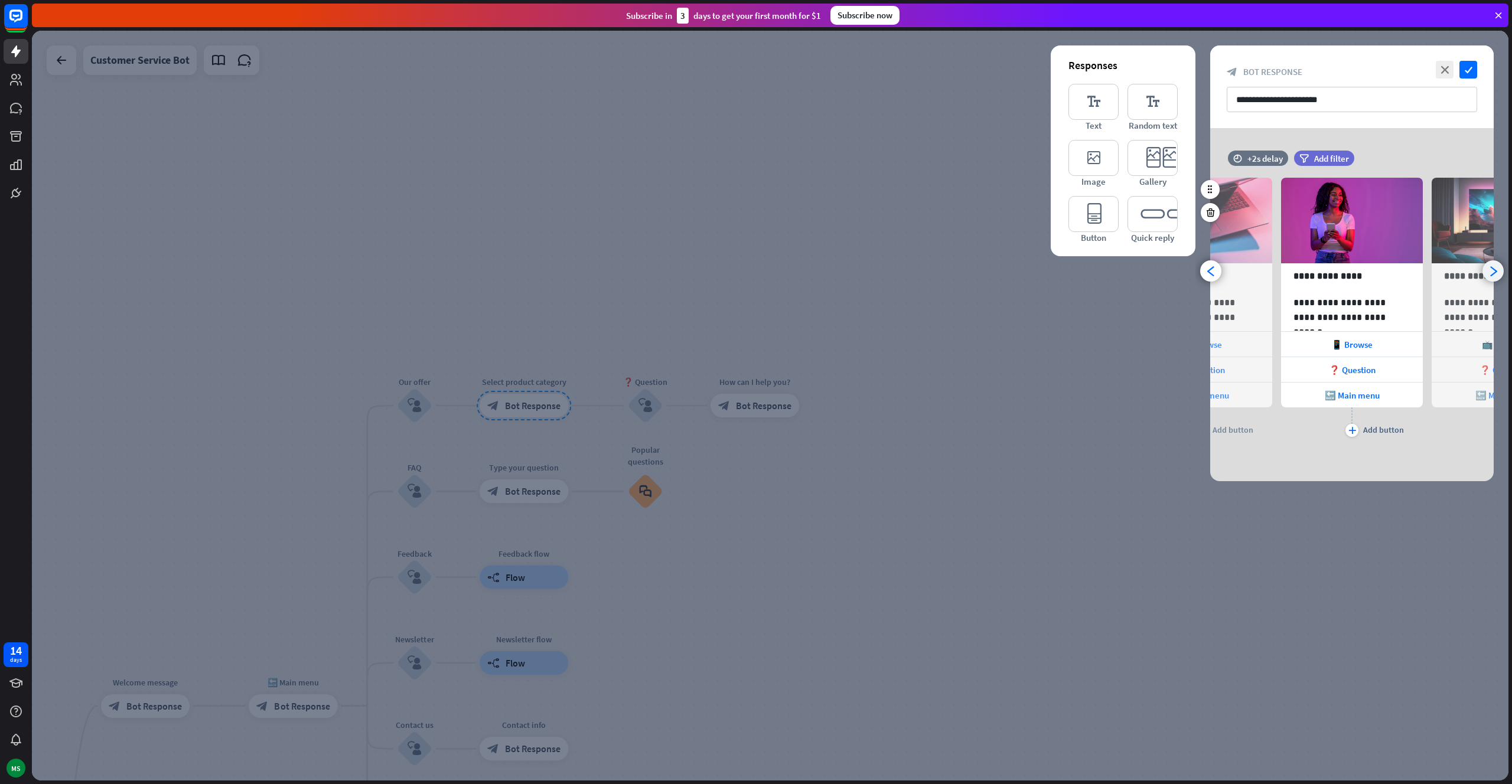
click at [1493, 267] on icon "arrowhead_right" at bounding box center [1493, 271] width 11 height 11
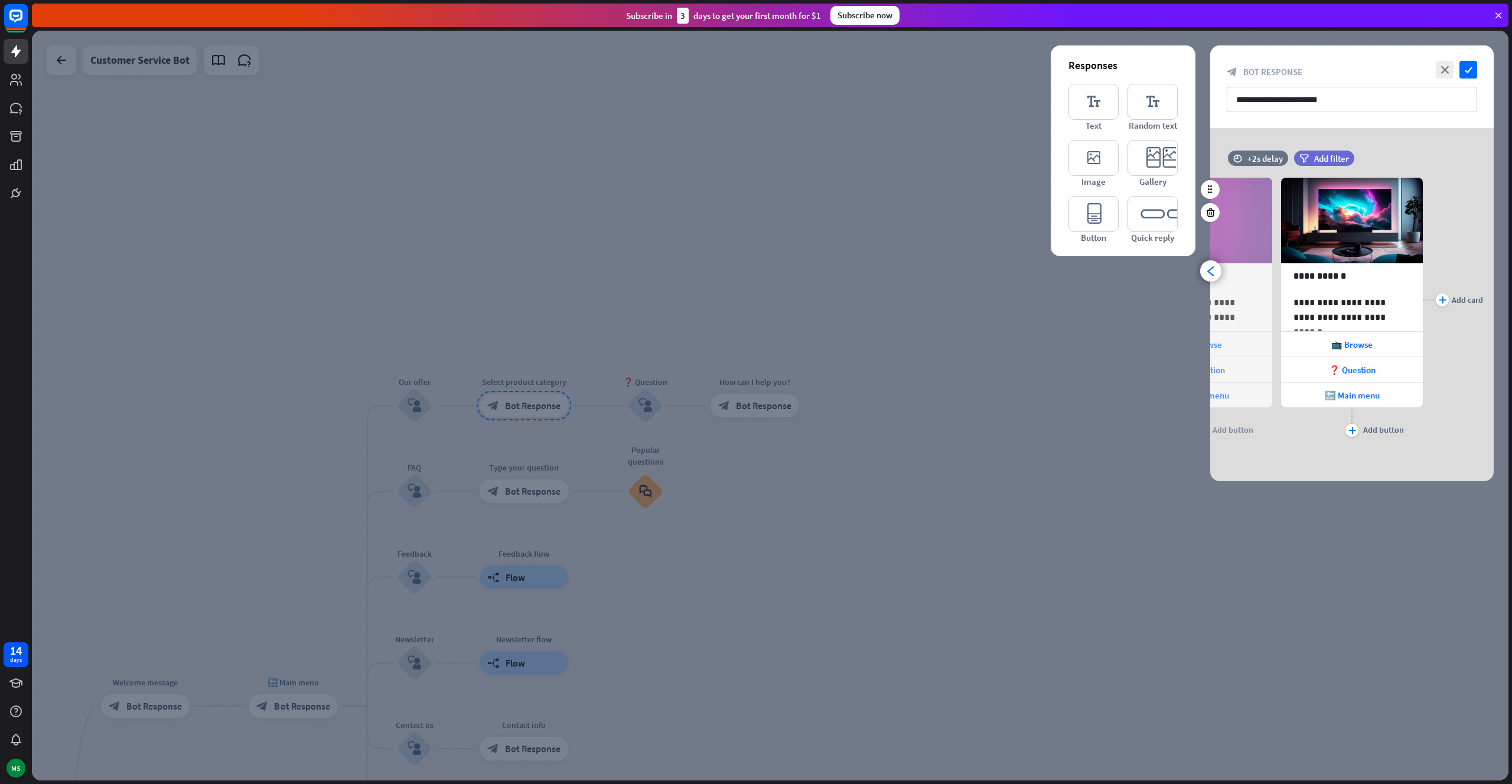
scroll to position [0, 248]
click at [1493, 267] on div "**********" at bounding box center [1352, 299] width 284 height 280
click at [1259, 180] on icon at bounding box center [1261, 178] width 11 height 11
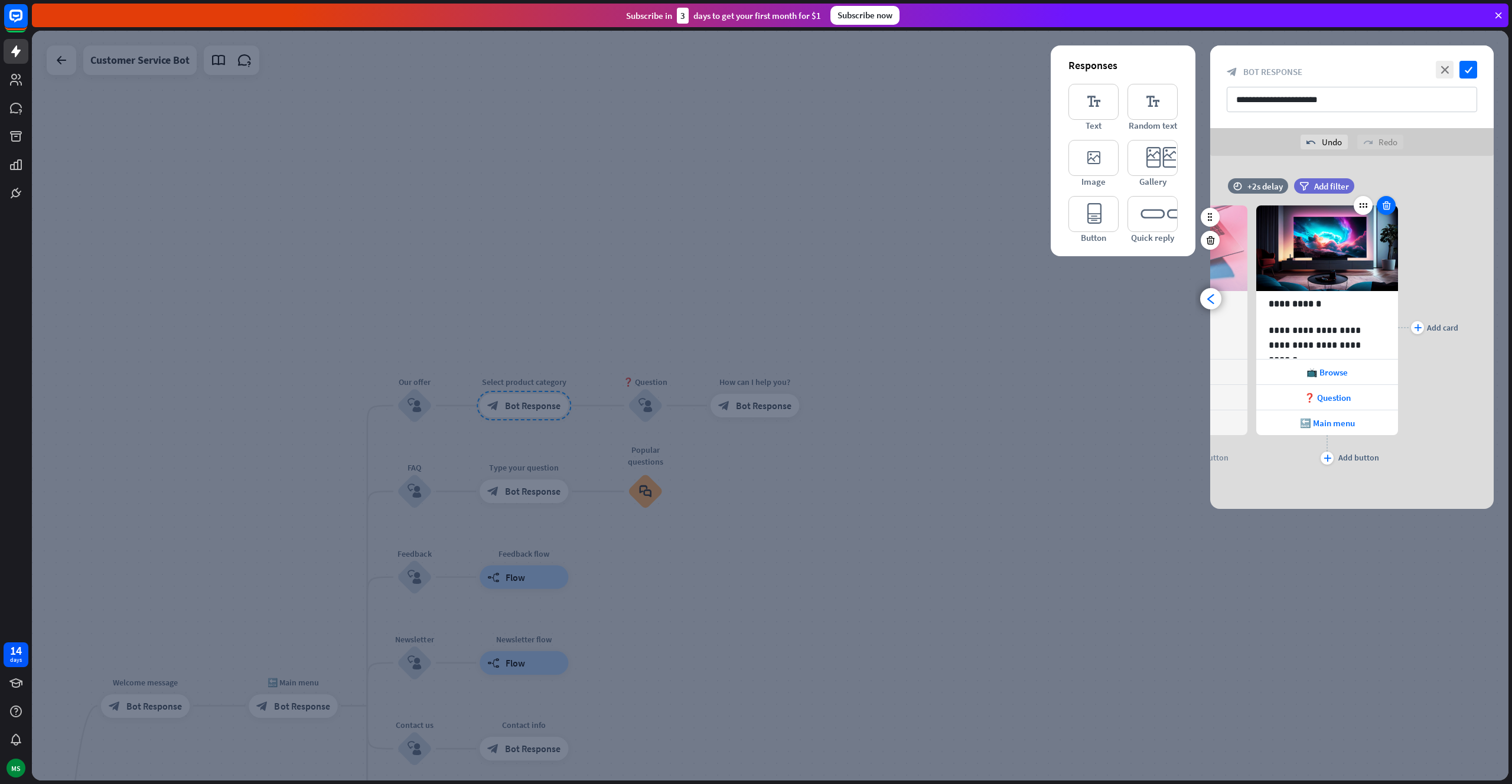
scroll to position [0, 98]
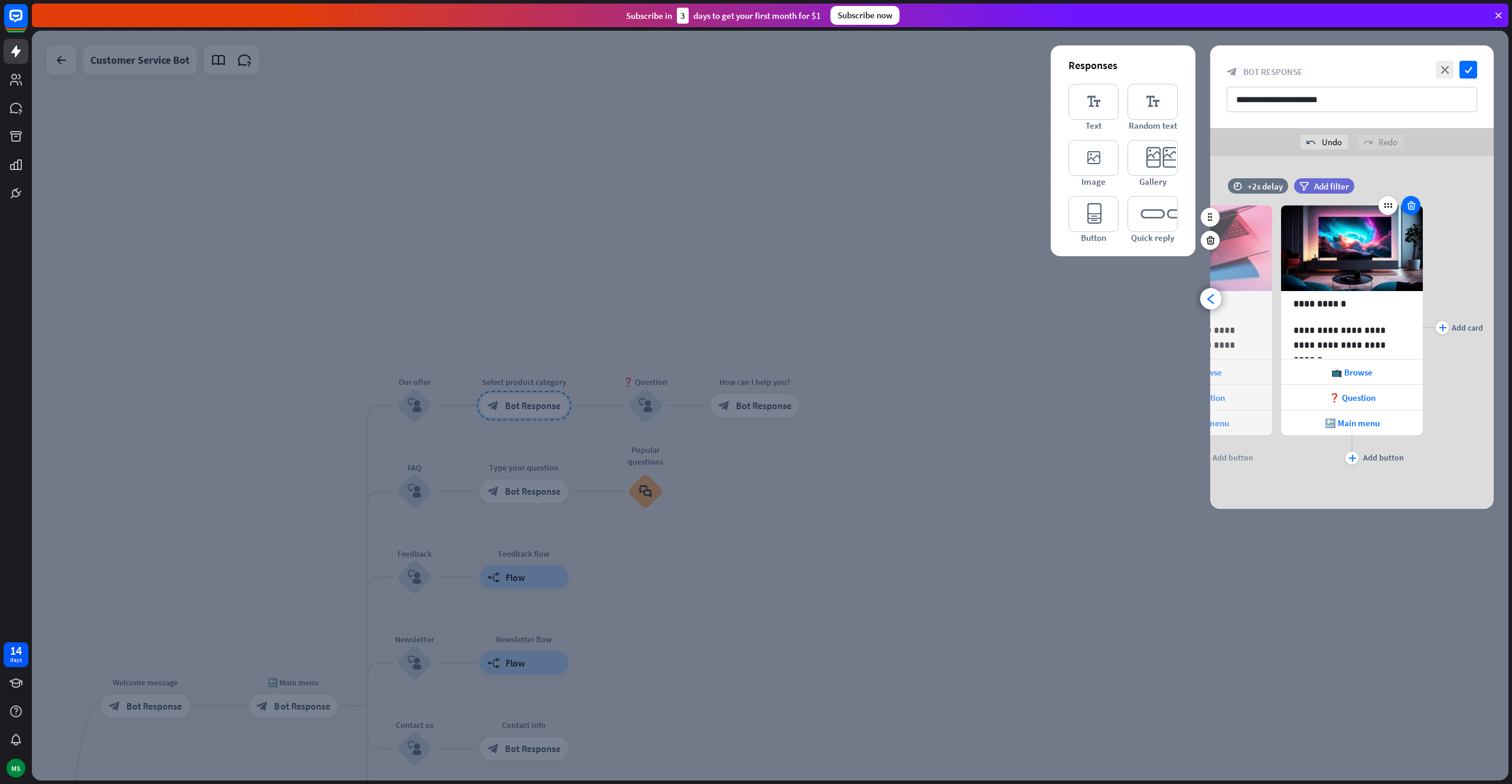
click at [1417, 207] on div at bounding box center [1411, 205] width 19 height 19
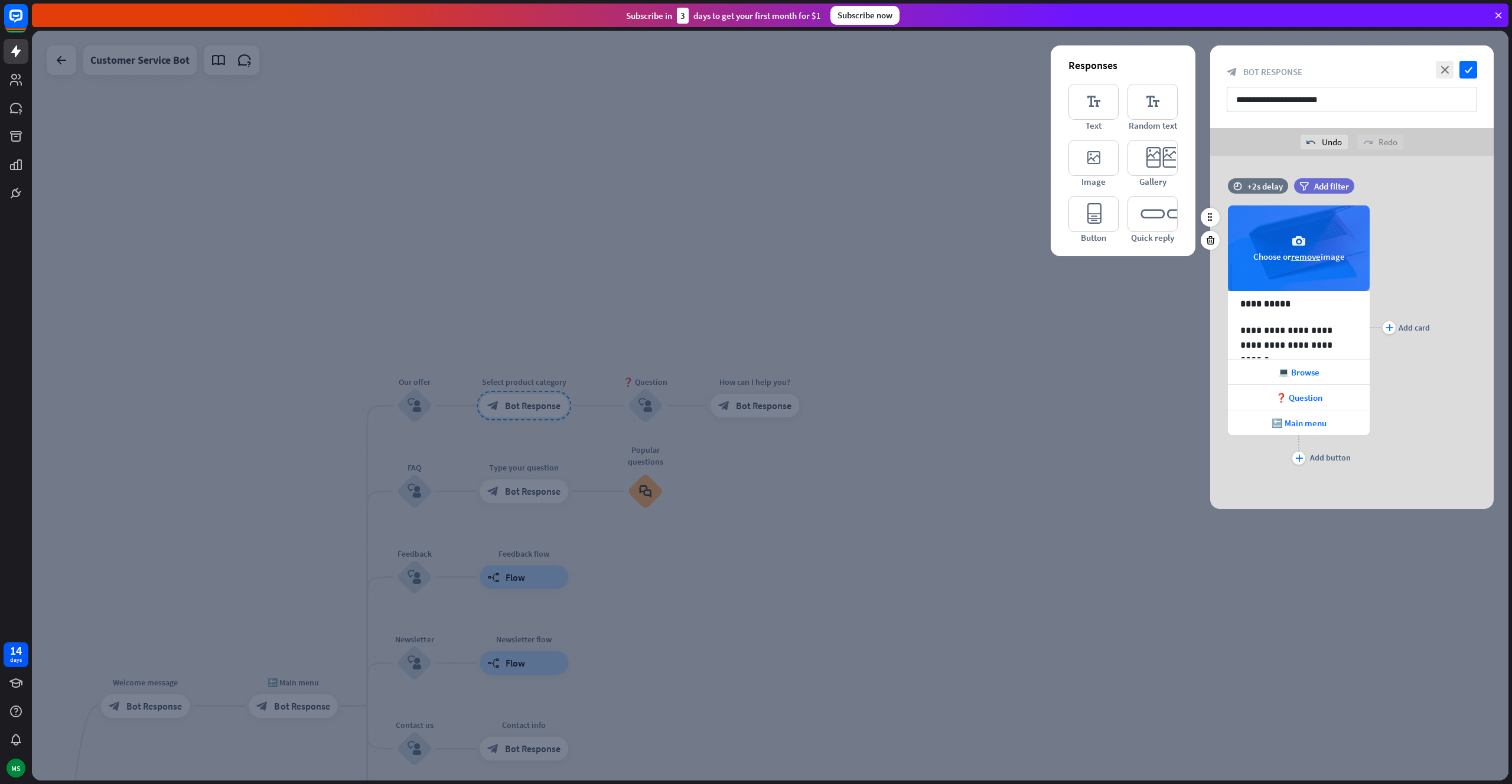
click at [1307, 255] on button "remove" at bounding box center [1306, 256] width 29 height 11
click at [1463, 70] on icon "check" at bounding box center [1468, 70] width 17 height 17
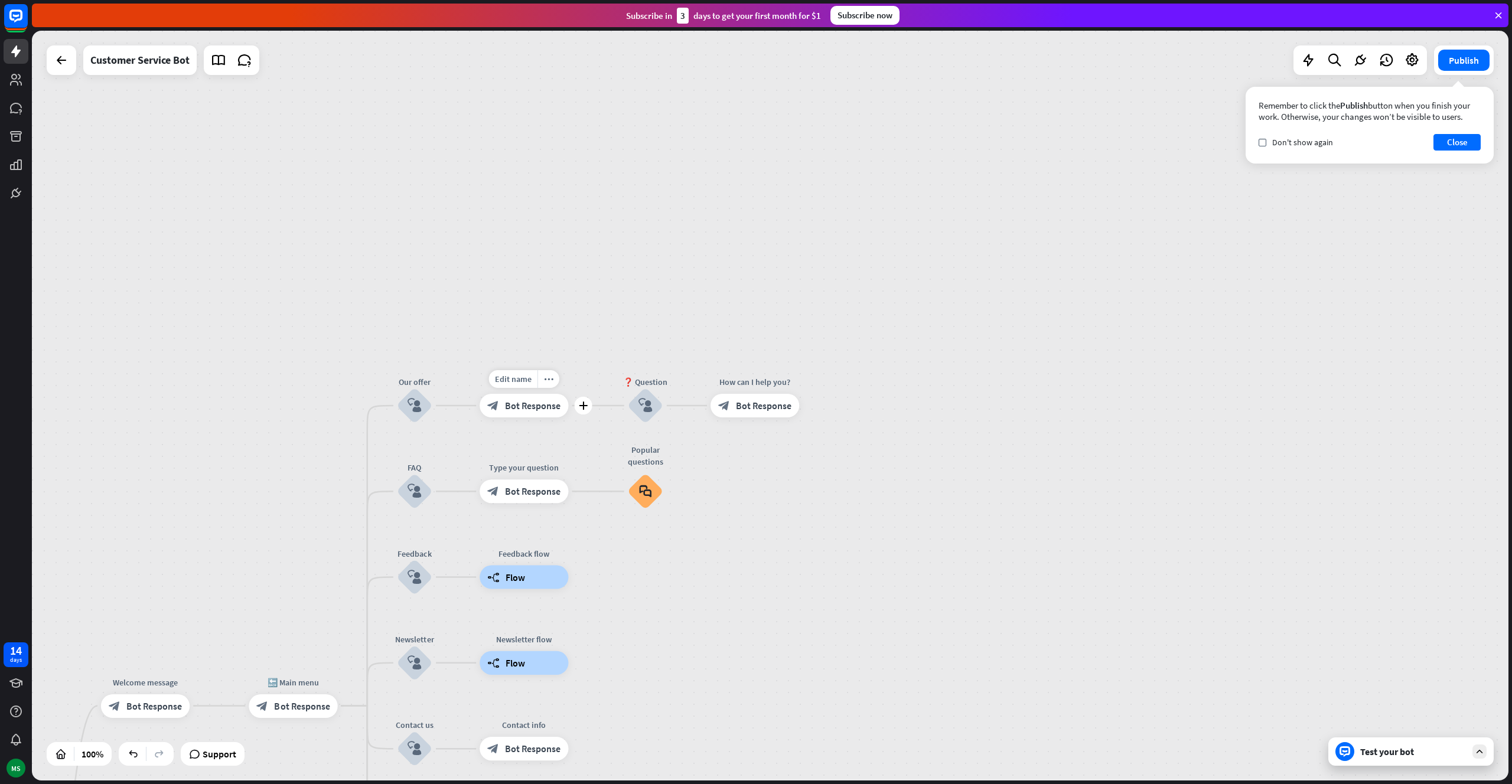
click at [508, 412] on div "block_bot_response Bot Response" at bounding box center [524, 405] width 88 height 23
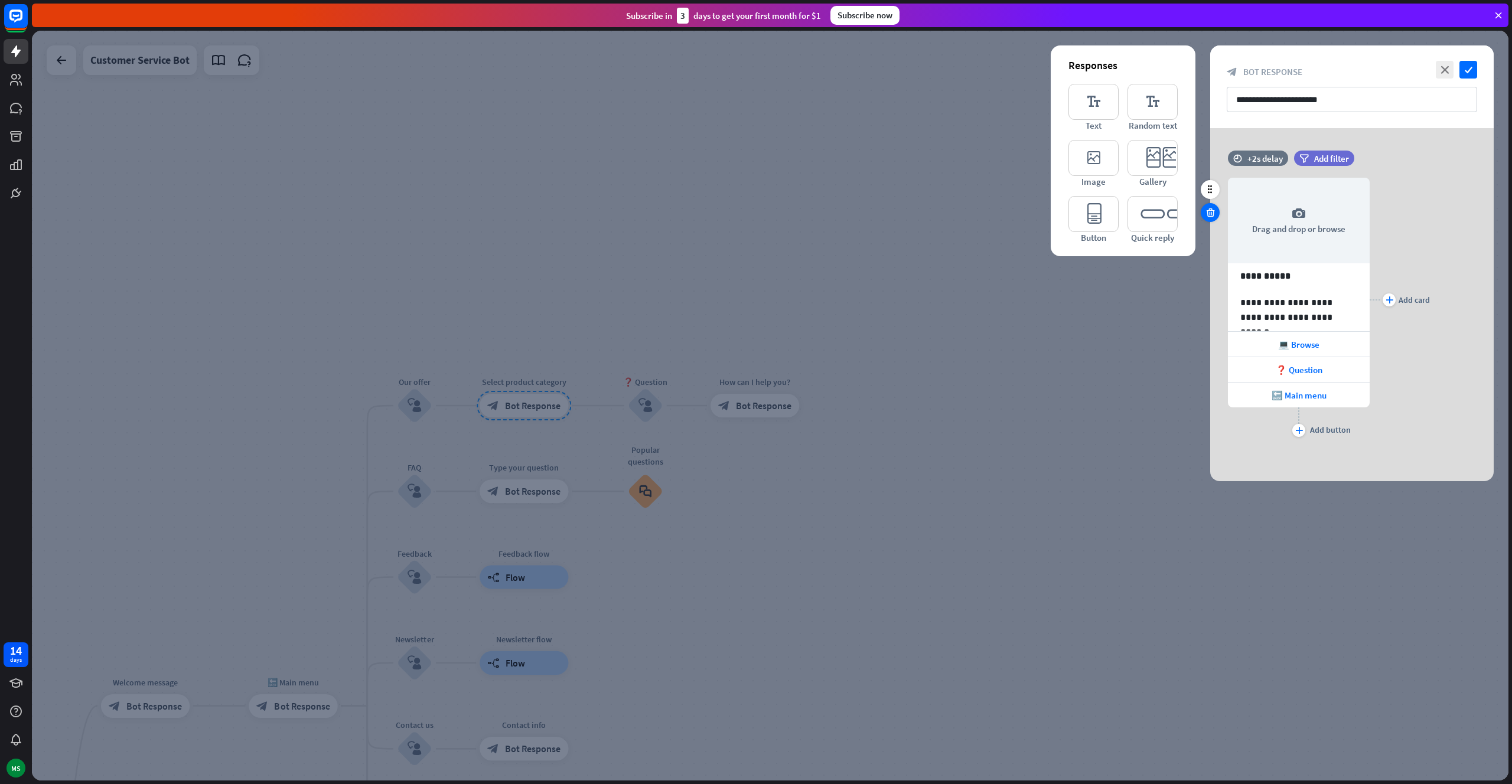
click at [1206, 209] on icon at bounding box center [1210, 213] width 11 height 11
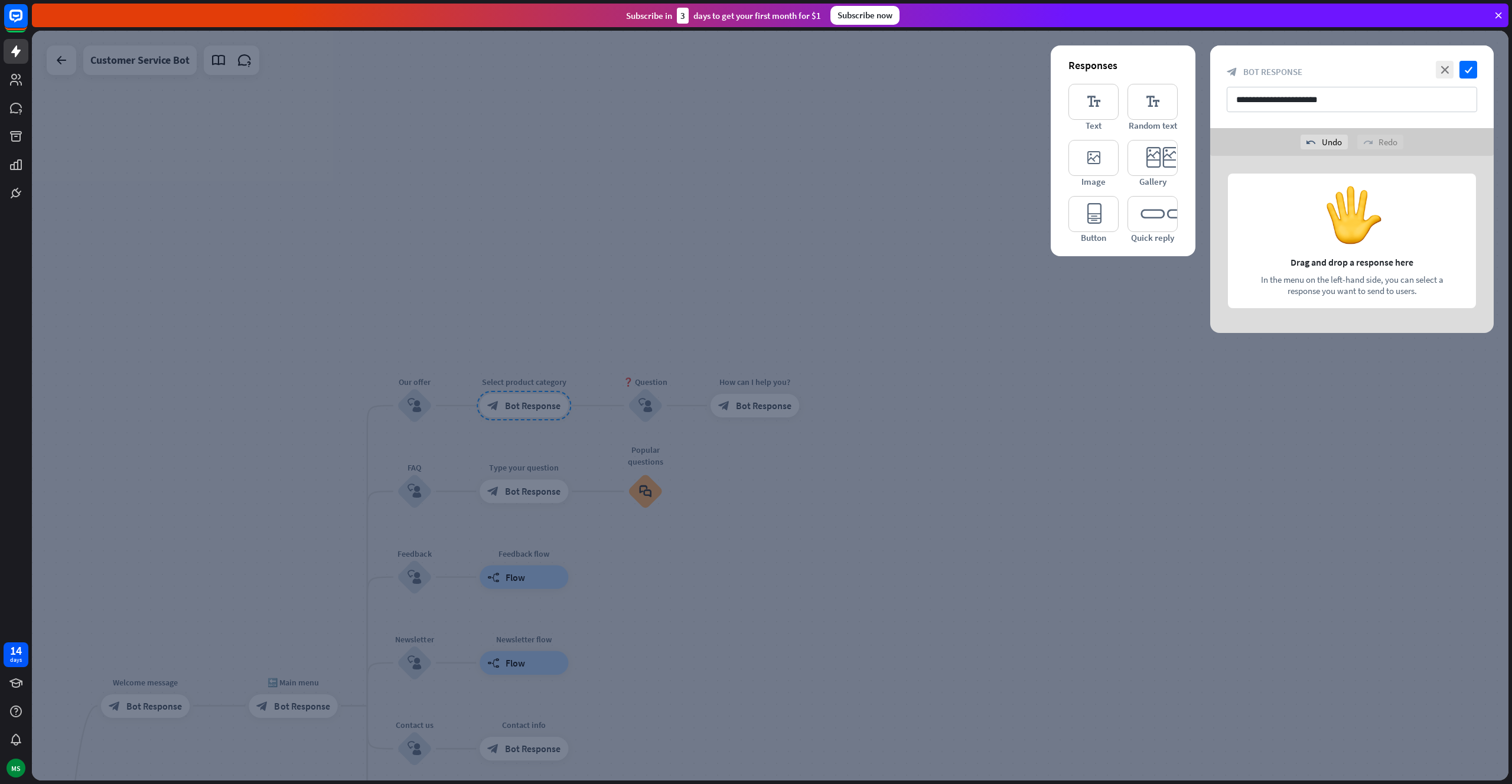
click at [778, 273] on div at bounding box center [770, 406] width 1477 height 750
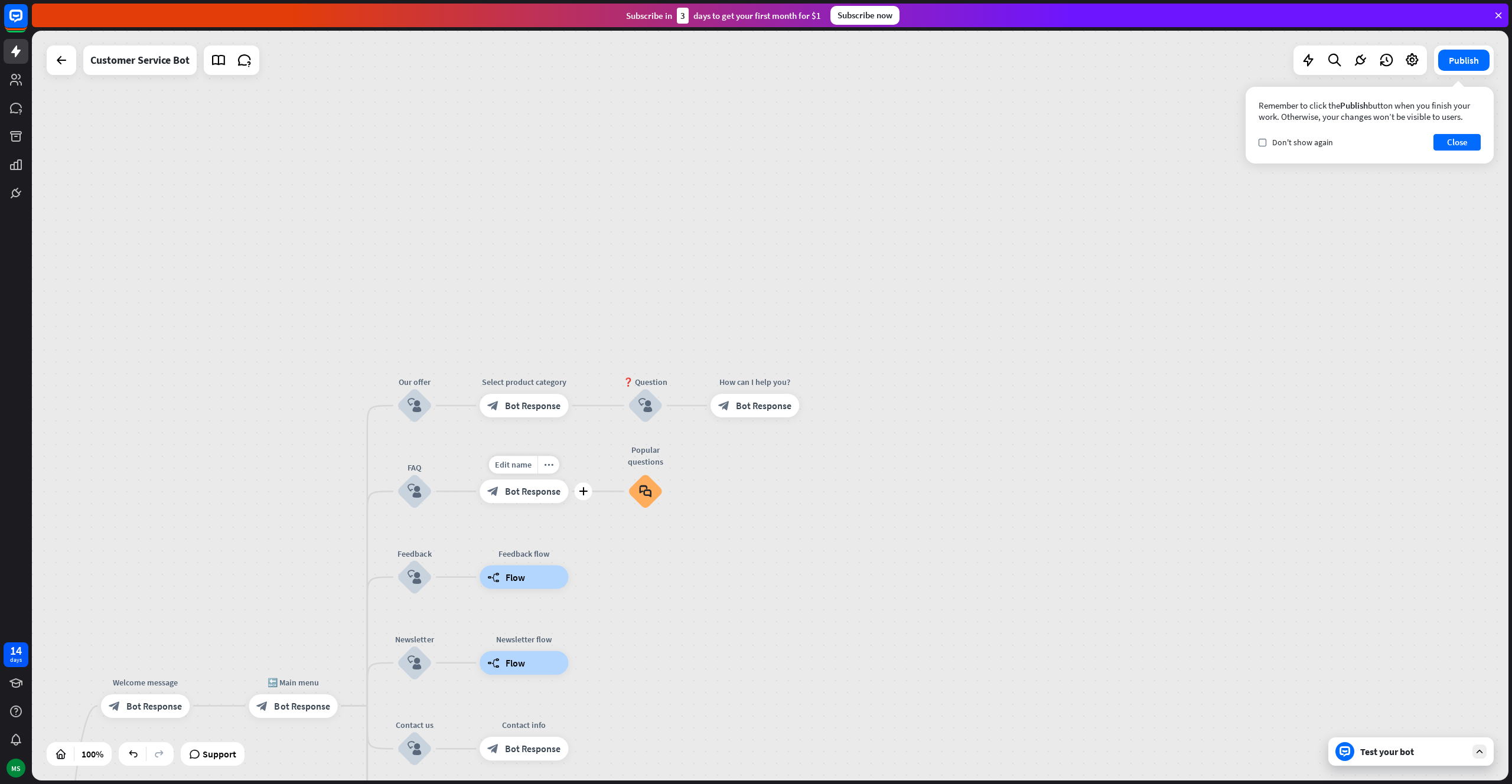
click at [540, 499] on div "block_bot_response Bot Response" at bounding box center [524, 491] width 88 height 23
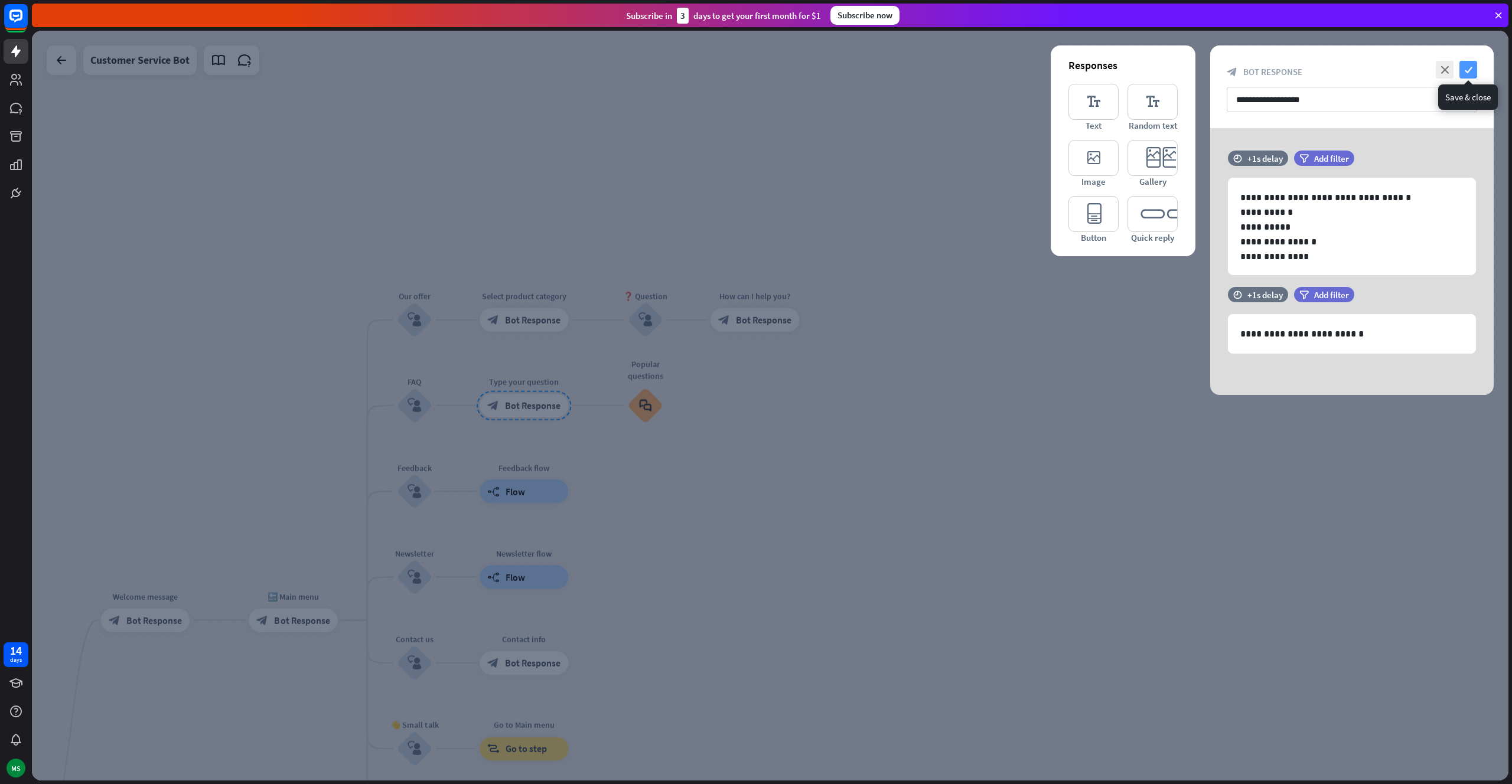
click at [1460, 74] on icon "check" at bounding box center [1468, 70] width 17 height 17
